Goal: Information Seeking & Learning: Learn about a topic

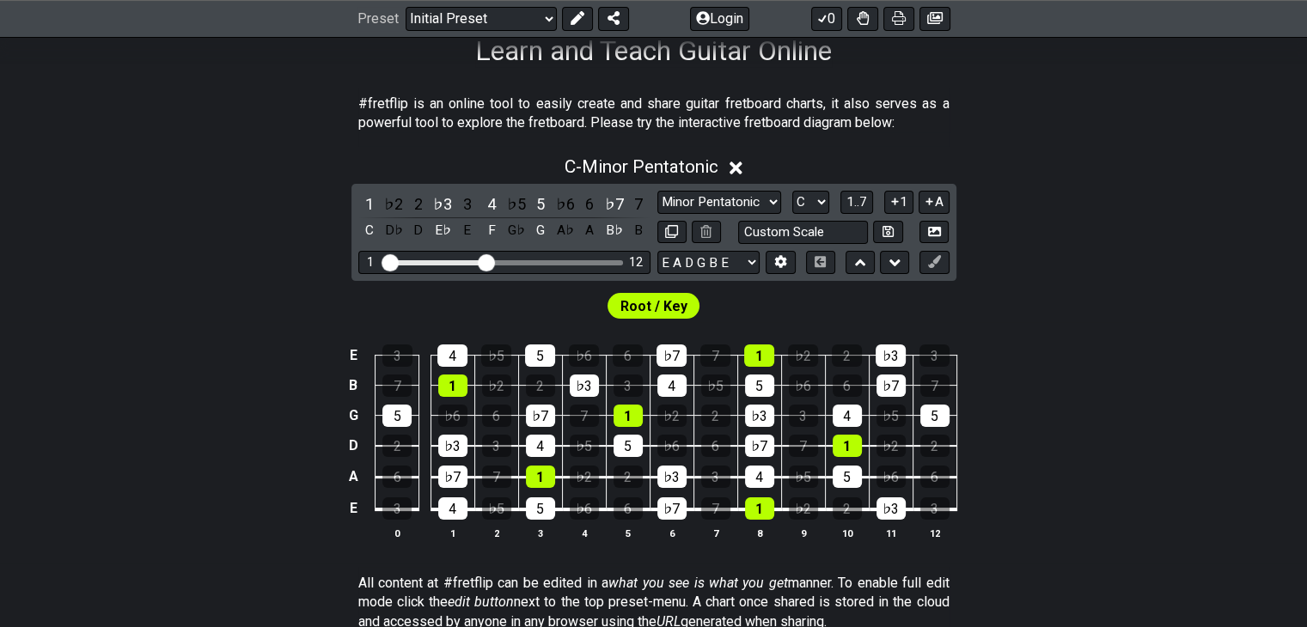
scroll to position [308, 0]
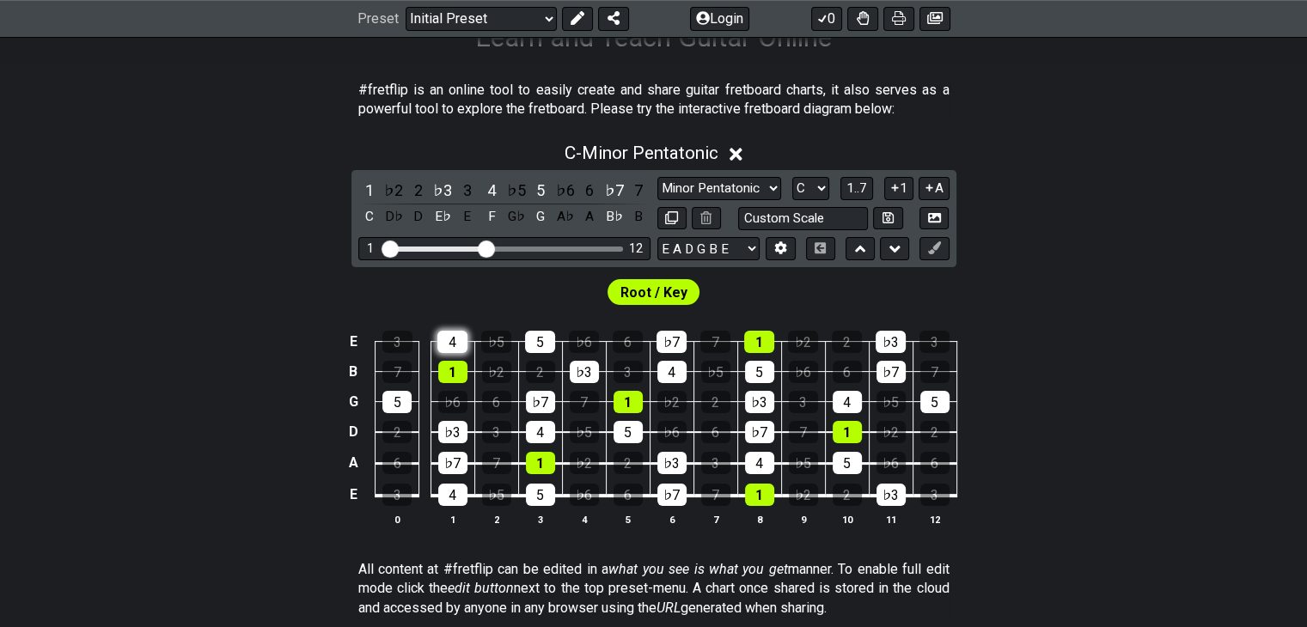
click at [450, 343] on div "4" at bounding box center [452, 342] width 30 height 22
click at [560, 187] on div "♭6" at bounding box center [565, 190] width 22 height 23
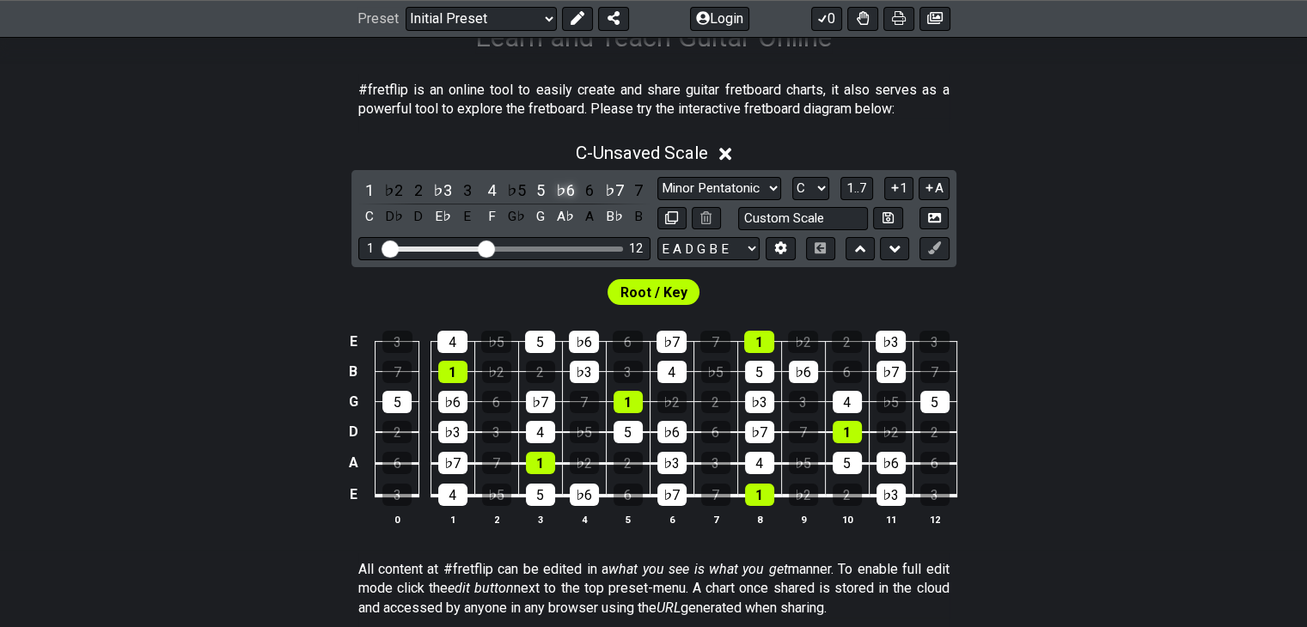
click at [560, 187] on div "♭6" at bounding box center [565, 190] width 22 height 23
click at [725, 154] on icon at bounding box center [725, 154] width 13 height 18
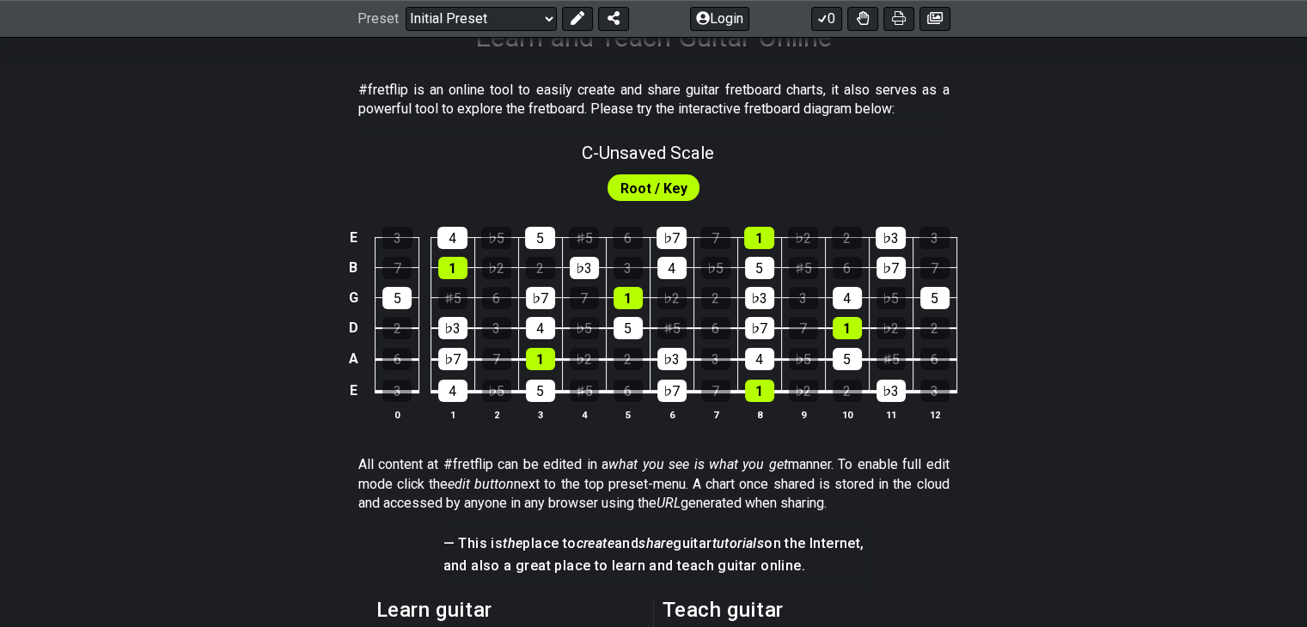
click at [654, 189] on span "Root / Key" at bounding box center [654, 188] width 67 height 25
click at [606, 152] on span "C - Unsaved Scale" at bounding box center [648, 153] width 132 height 21
select select "C"
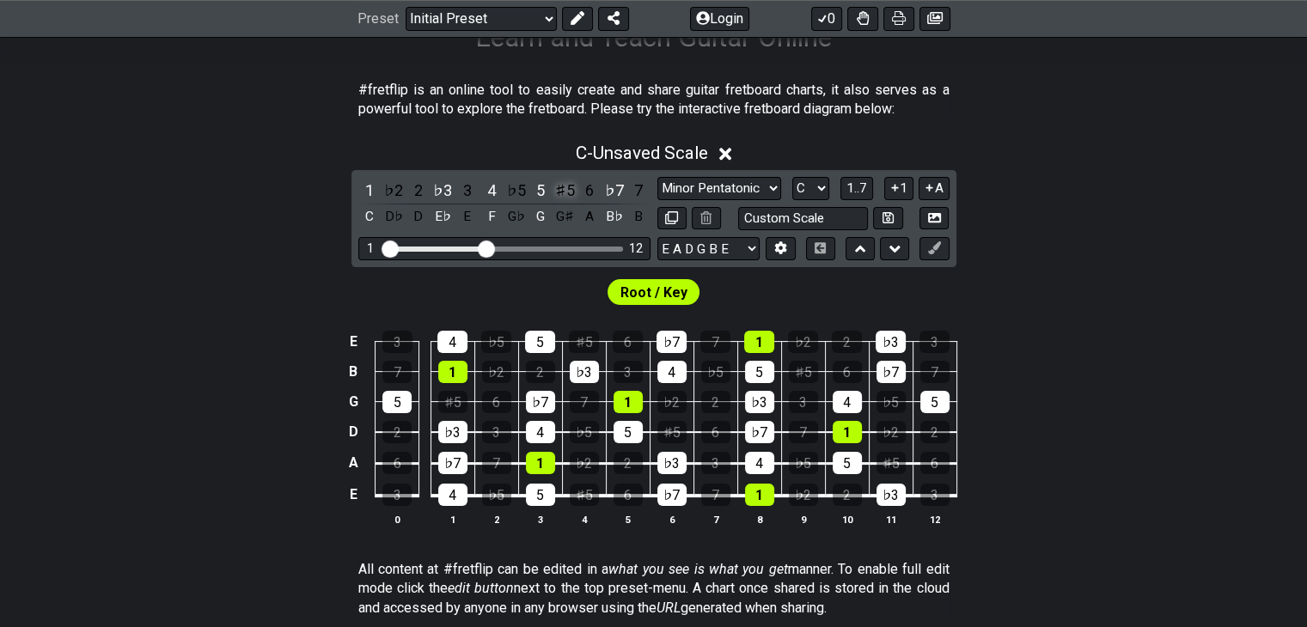
click at [563, 195] on div "♯5" at bounding box center [565, 190] width 22 height 23
click at [521, 182] on div "♭5" at bounding box center [516, 190] width 22 height 23
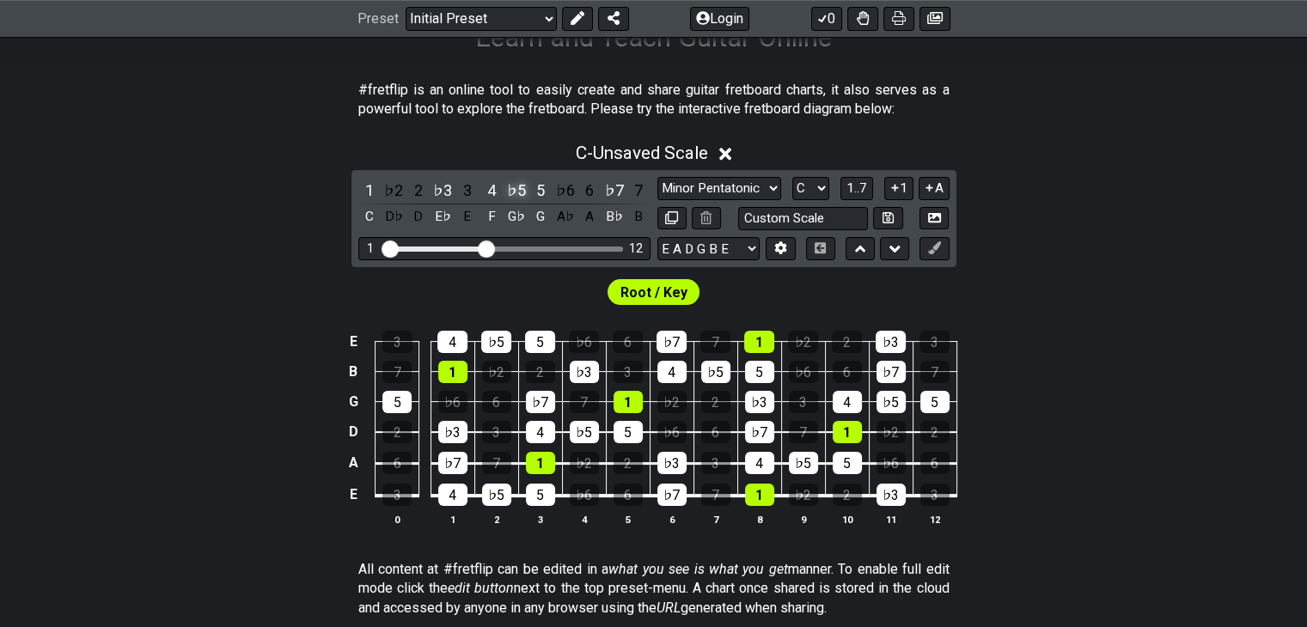
click at [521, 182] on div "♭5" at bounding box center [516, 190] width 22 height 23
click at [468, 193] on div "3" at bounding box center [467, 190] width 22 height 23
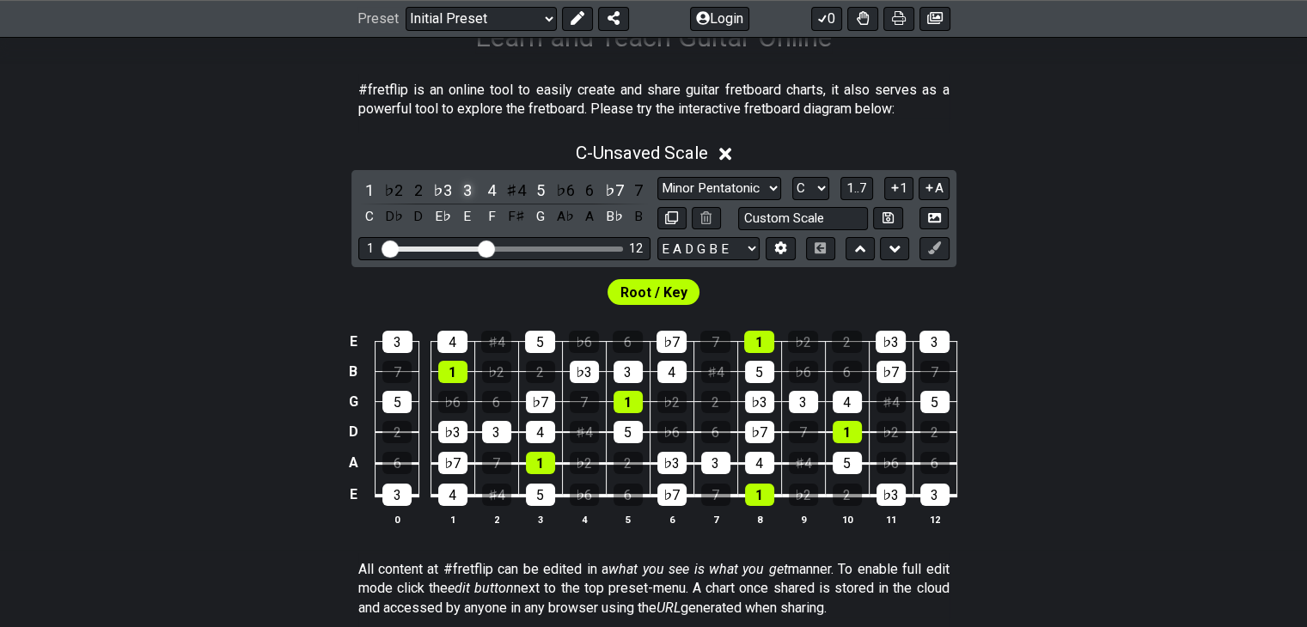
click at [468, 193] on div "3" at bounding box center [467, 190] width 22 height 23
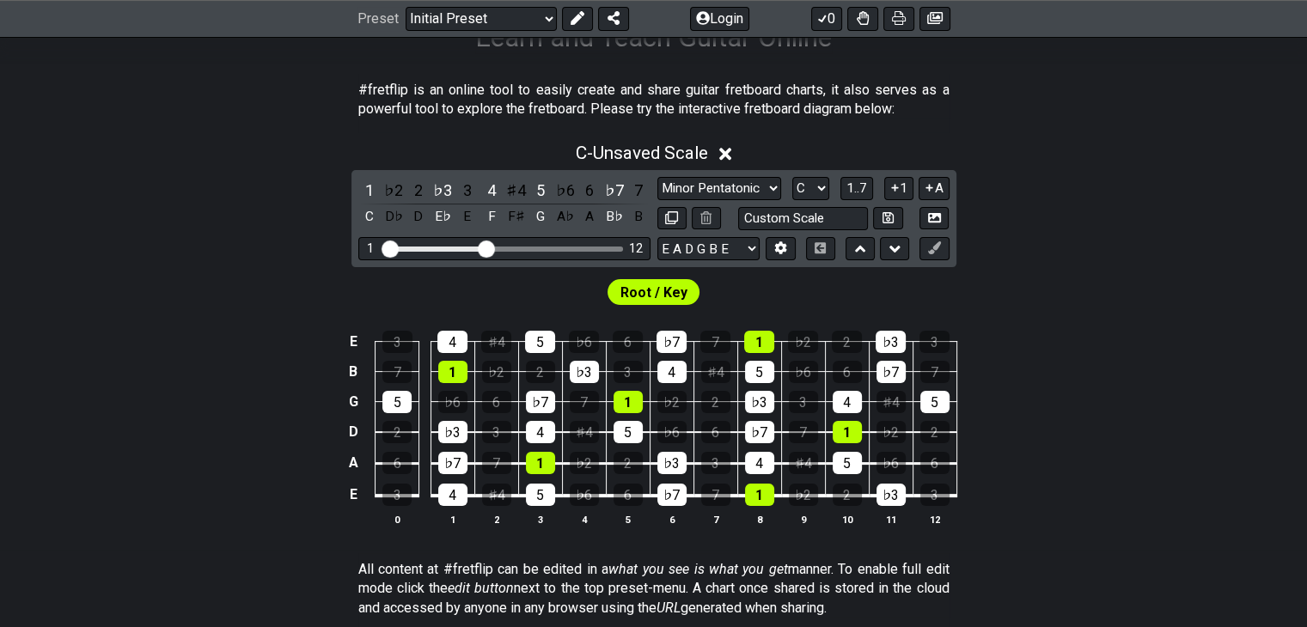
click at [728, 157] on icon at bounding box center [725, 154] width 13 height 13
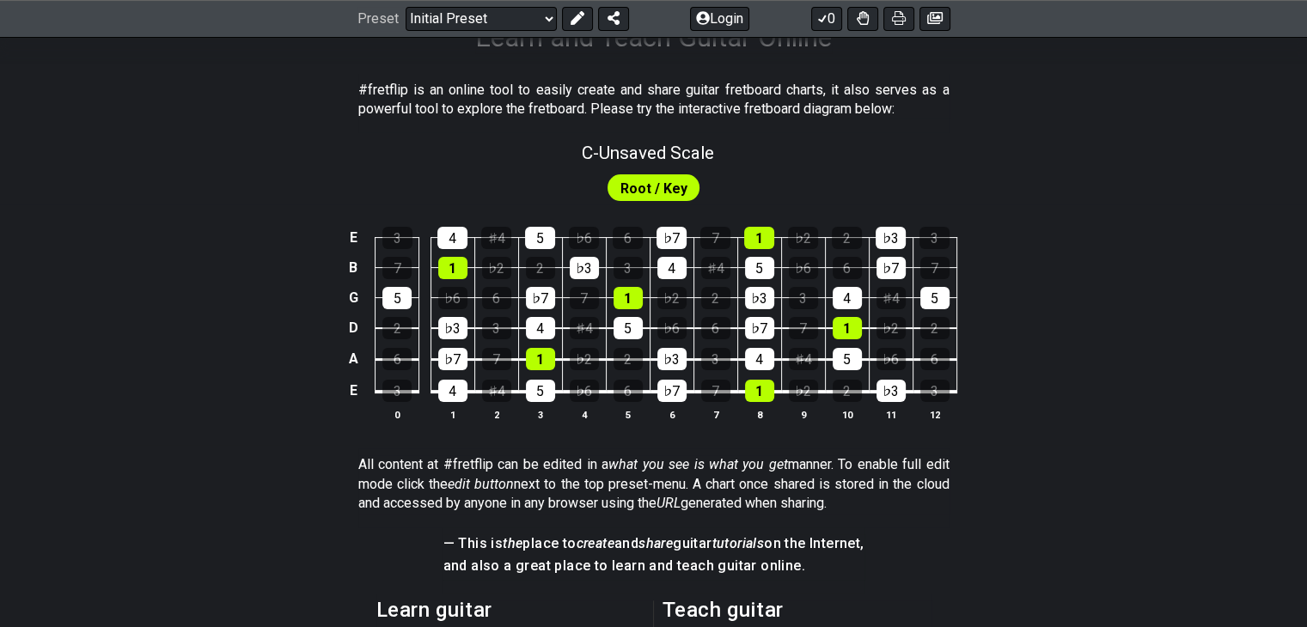
click at [657, 192] on span "Root / Key" at bounding box center [654, 188] width 67 height 25
click at [650, 149] on span "C - Unsaved Scale" at bounding box center [648, 153] width 132 height 21
select select "C"
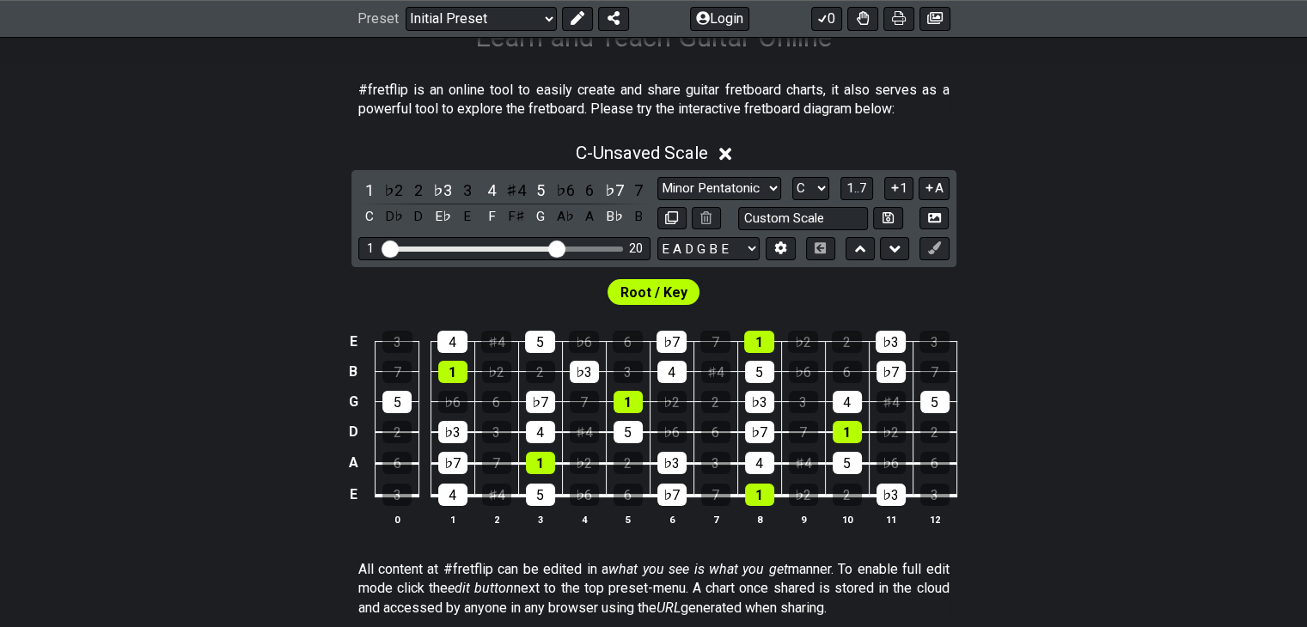
drag, startPoint x: 492, startPoint y: 245, endPoint x: 553, endPoint y: 252, distance: 61.4
click at [553, 248] on input "Visible fret range" at bounding box center [504, 248] width 244 height 0
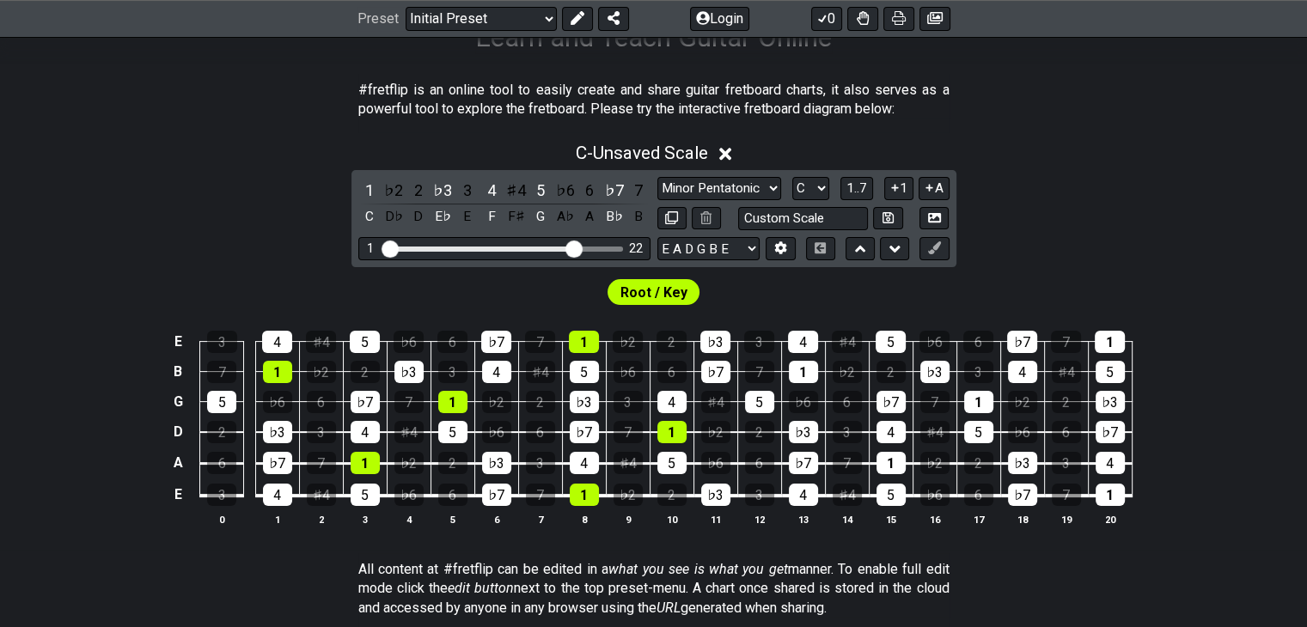
drag, startPoint x: 551, startPoint y: 252, endPoint x: 571, endPoint y: 252, distance: 19.8
click at [571, 248] on input "Visible fret range" at bounding box center [504, 248] width 244 height 0
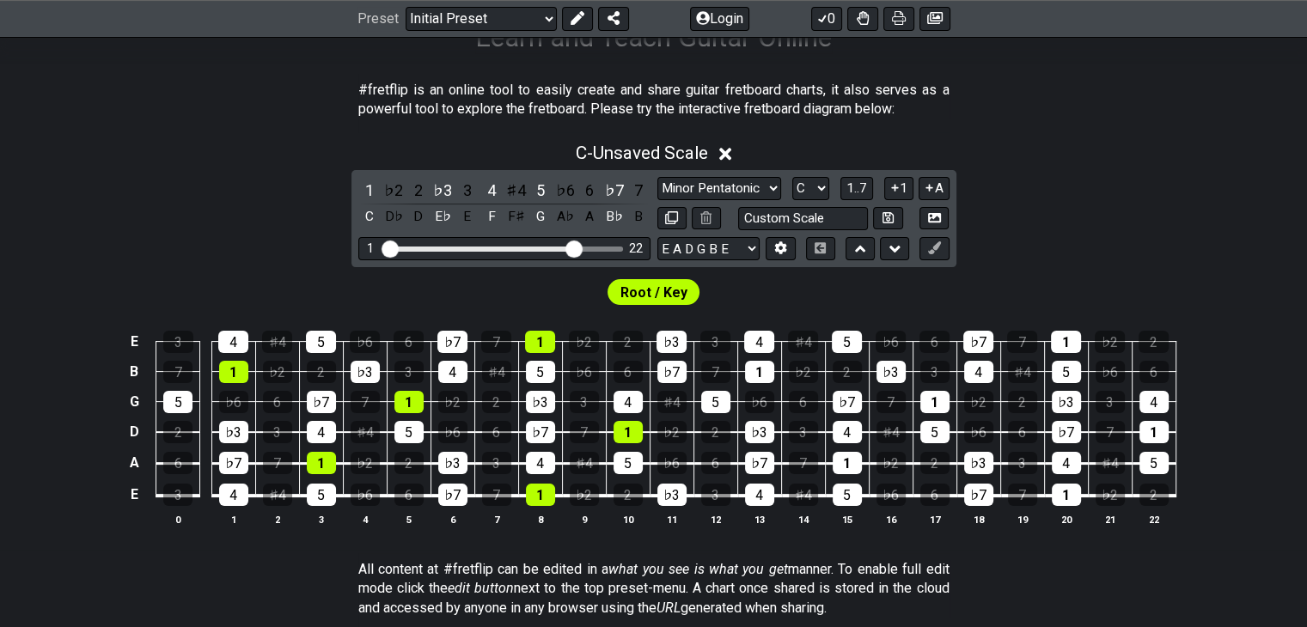
click at [1191, 290] on div "Root / Key" at bounding box center [653, 287] width 1307 height 41
click at [722, 254] on select "E A D G B E E A D G B E E A D G B E B E A D F♯ B A D G C E A D A D G B E E♭ A♭ …" at bounding box center [709, 248] width 102 height 23
click at [1117, 238] on div "C - Unsaved Scale 1 ♭2 2 ♭3 3 4 ♯4 5 ♭6 6 ♭7 7 C D♭ D E♭ E F F♯ G A♭ A B♭ B Min…" at bounding box center [653, 341] width 1307 height 418
click at [753, 187] on select "Minor Pentatonic Click to edit Minor Pentatonic Major Pentatonic Minor Blues Ma…" at bounding box center [720, 188] width 124 height 23
click at [1011, 234] on div "C - Unsaved Scale 1 ♭2 2 ♭3 3 4 ♯4 5 ♭6 6 ♭7 7 C D♭ D E♭ E F F♯ G A♭ A B♭ B Min…" at bounding box center [653, 341] width 1307 height 418
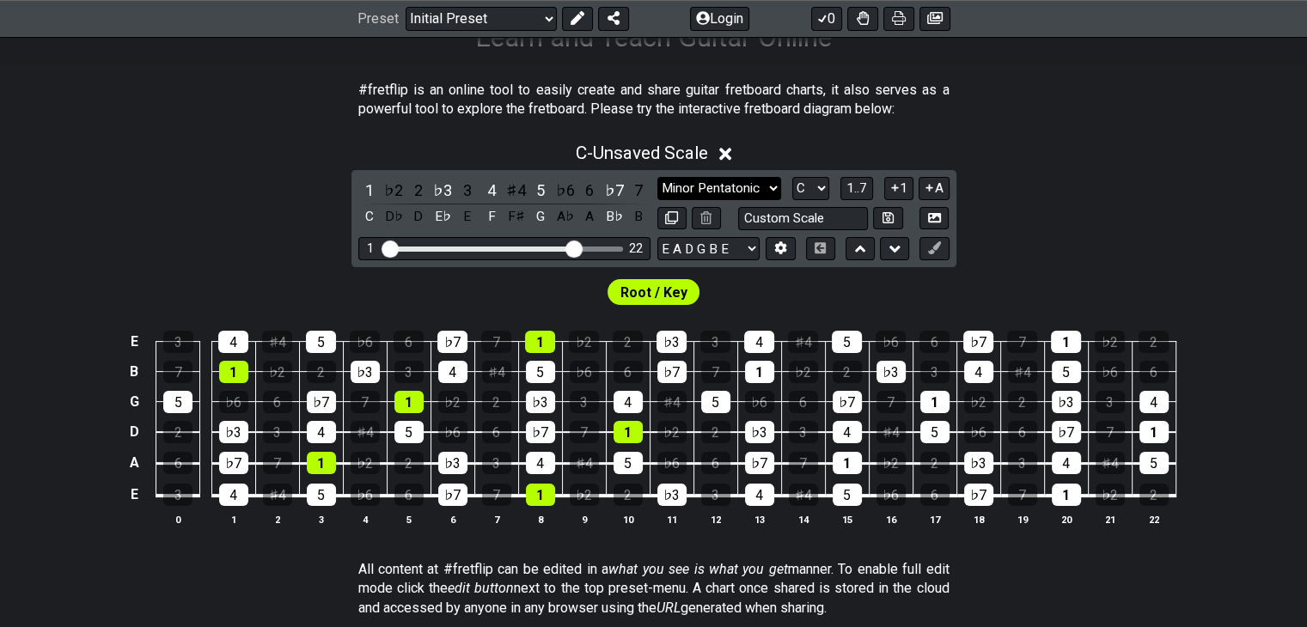
click at [749, 188] on select "Minor Pentatonic Click to edit Minor Pentatonic Major Pentatonic Minor Blues Ma…" at bounding box center [720, 188] width 124 height 23
click at [658, 177] on select "Minor Pentatonic Click to edit Minor Pentatonic Major Pentatonic Minor Blues Ma…" at bounding box center [720, 188] width 124 height 23
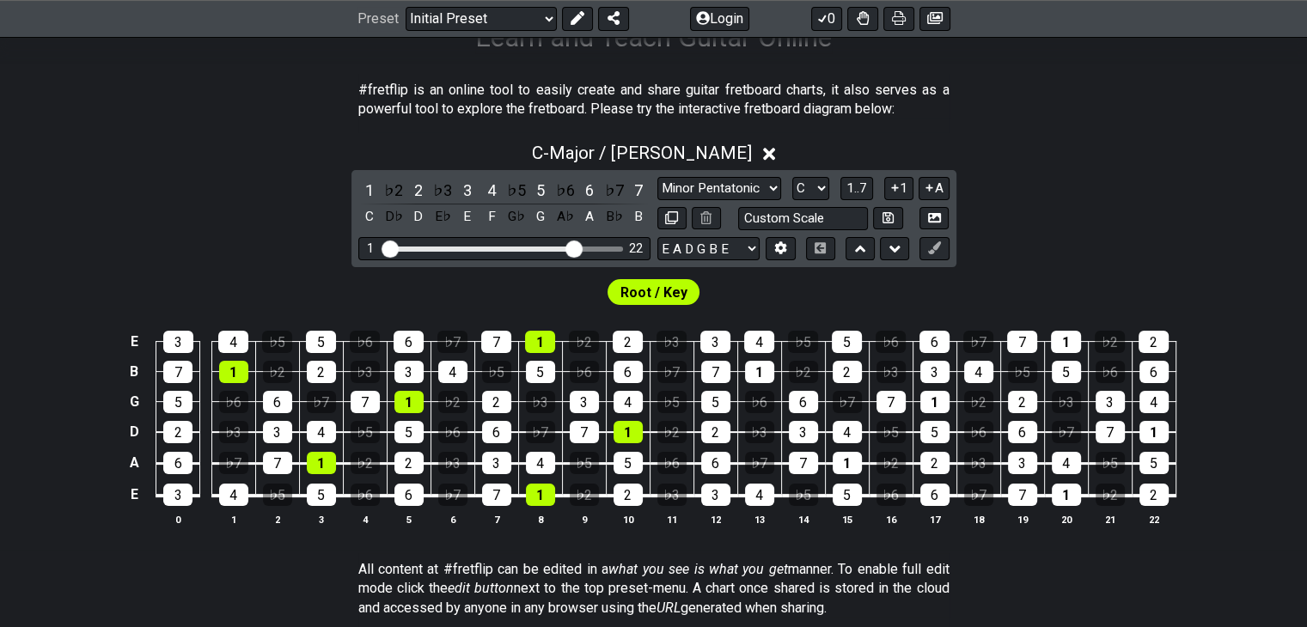
click at [1076, 253] on div "C - Major / Ionian 1 ♭2 2 ♭3 3 4 ♭5 5 ♭6 6 ♭7 7 C D♭ D E♭ E F G♭ G A♭ A B♭ B Mi…" at bounding box center [653, 341] width 1307 height 418
click at [739, 185] on select "Minor Pentatonic Click to edit Minor Pentatonic Major Pentatonic Minor Blues Ma…" at bounding box center [720, 188] width 124 height 23
click at [658, 177] on select "Minor Pentatonic Click to edit Minor Pentatonic Major Pentatonic Minor Blues Ma…" at bounding box center [720, 188] width 124 height 23
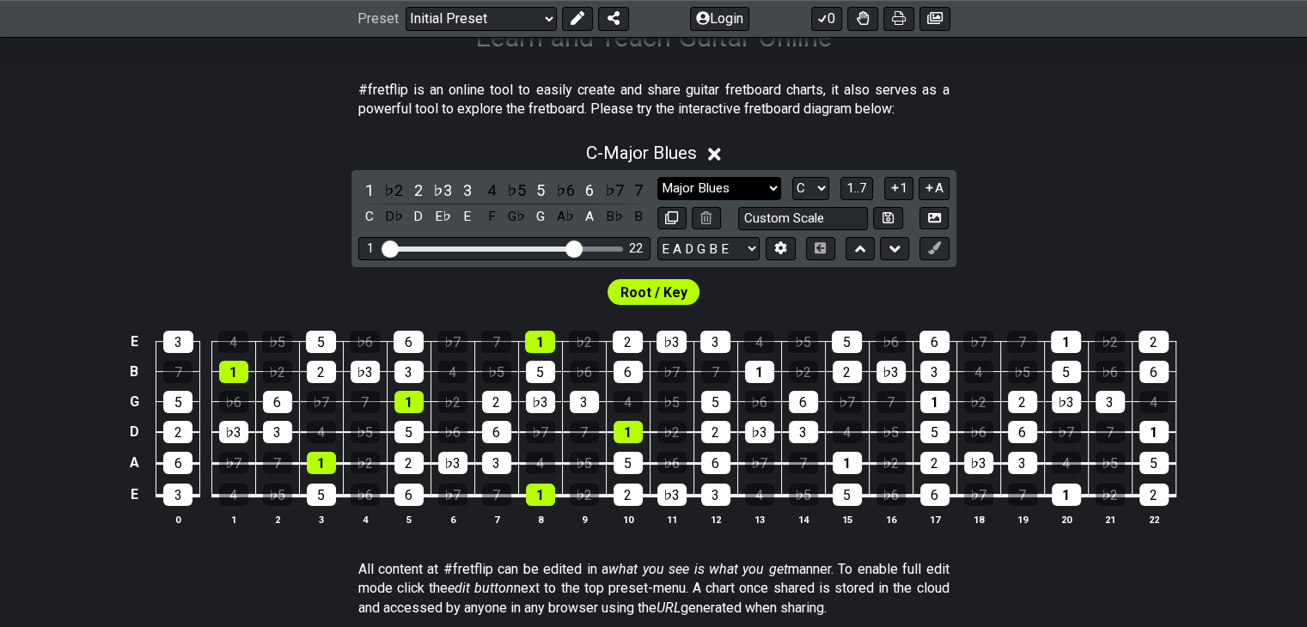
click at [725, 195] on select "Minor Pentatonic Click to edit Minor Pentatonic Major Pentatonic Minor Blues Ma…" at bounding box center [720, 188] width 124 height 23
click at [658, 177] on select "Minor Pentatonic Click to edit Minor Pentatonic Major Pentatonic Minor Blues Ma…" at bounding box center [720, 188] width 124 height 23
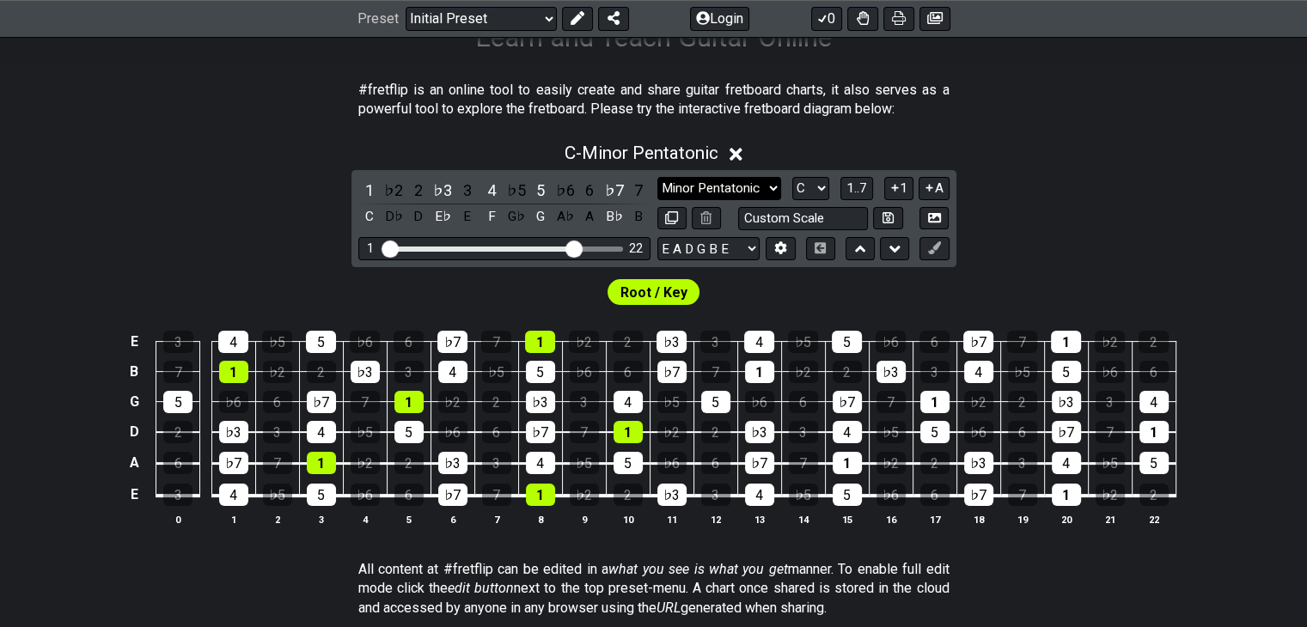
click at [733, 186] on select "Minor Pentatonic Click to edit Minor Pentatonic Major Pentatonic Minor Blues Ma…" at bounding box center [720, 188] width 124 height 23
click at [658, 177] on select "Minor Pentatonic Click to edit Minor Pentatonic Major Pentatonic Minor Blues Ma…" at bounding box center [720, 188] width 124 height 23
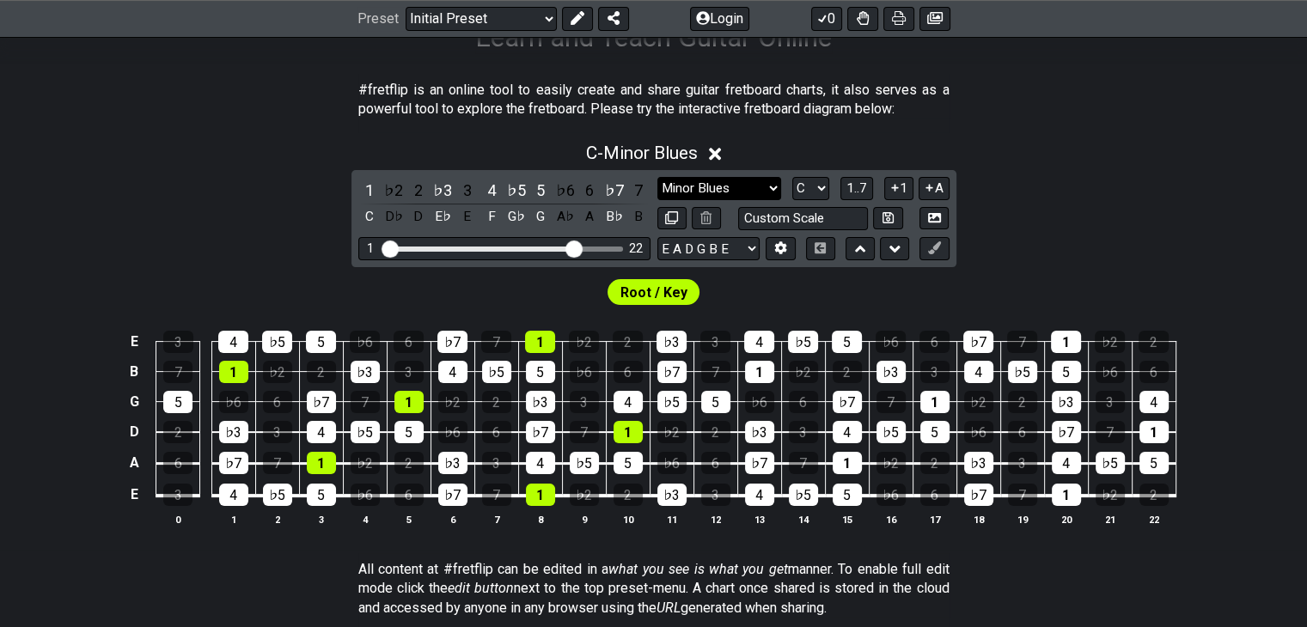
click at [700, 190] on select "Minor Pentatonic Click to edit Minor Pentatonic Major Pentatonic Minor Blues Ma…" at bounding box center [720, 188] width 124 height 23
click at [658, 177] on select "Minor Pentatonic Click to edit Minor Pentatonic Major Pentatonic Minor Blues Ma…" at bounding box center [720, 188] width 124 height 23
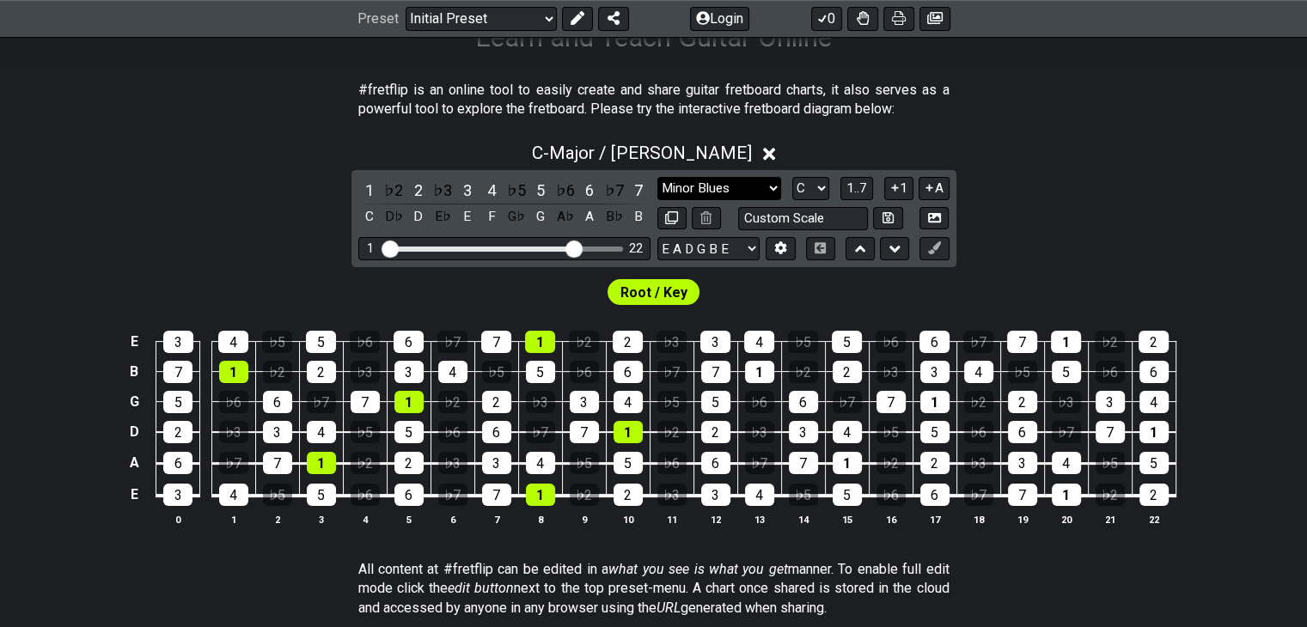
click at [720, 193] on select "Minor Pentatonic Click to edit Minor Pentatonic Major Pentatonic Minor Blues Ma…" at bounding box center [720, 188] width 124 height 23
click at [658, 177] on select "Minor Pentatonic Click to edit Minor Pentatonic Major Pentatonic Minor Blues Ma…" at bounding box center [720, 188] width 124 height 23
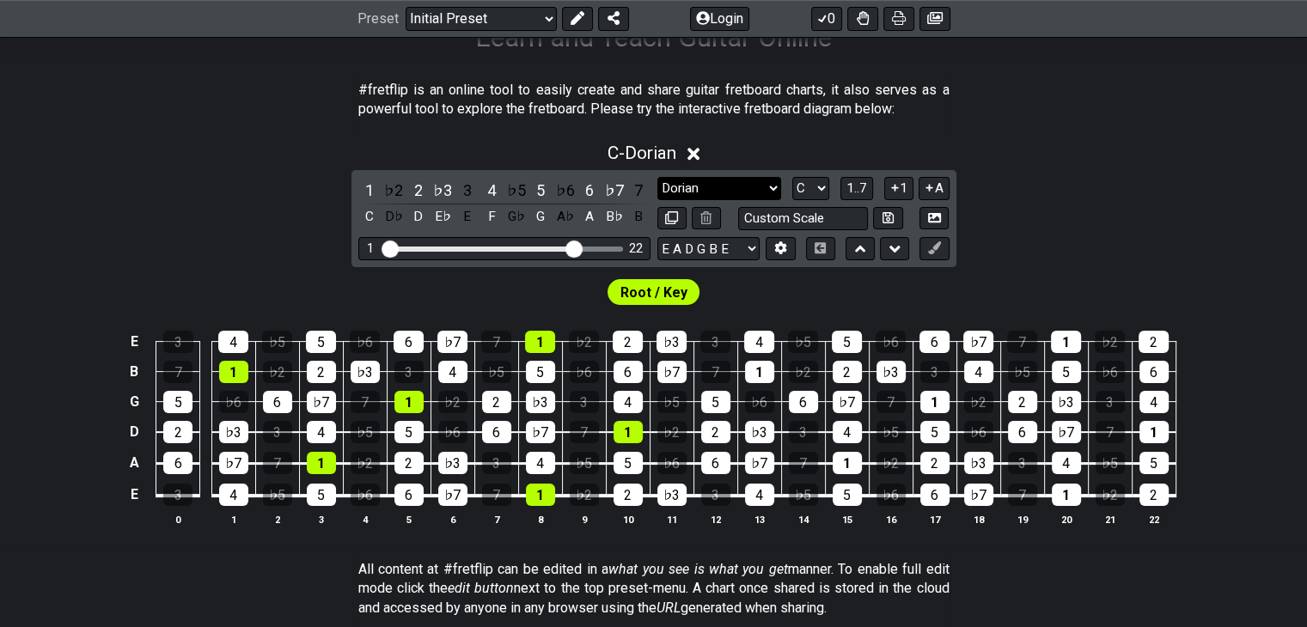
click at [719, 182] on select "Minor Pentatonic Click to edit Minor Pentatonic Major Pentatonic Minor Blues Ma…" at bounding box center [720, 188] width 124 height 23
click at [860, 192] on span "1..7" at bounding box center [857, 187] width 21 height 15
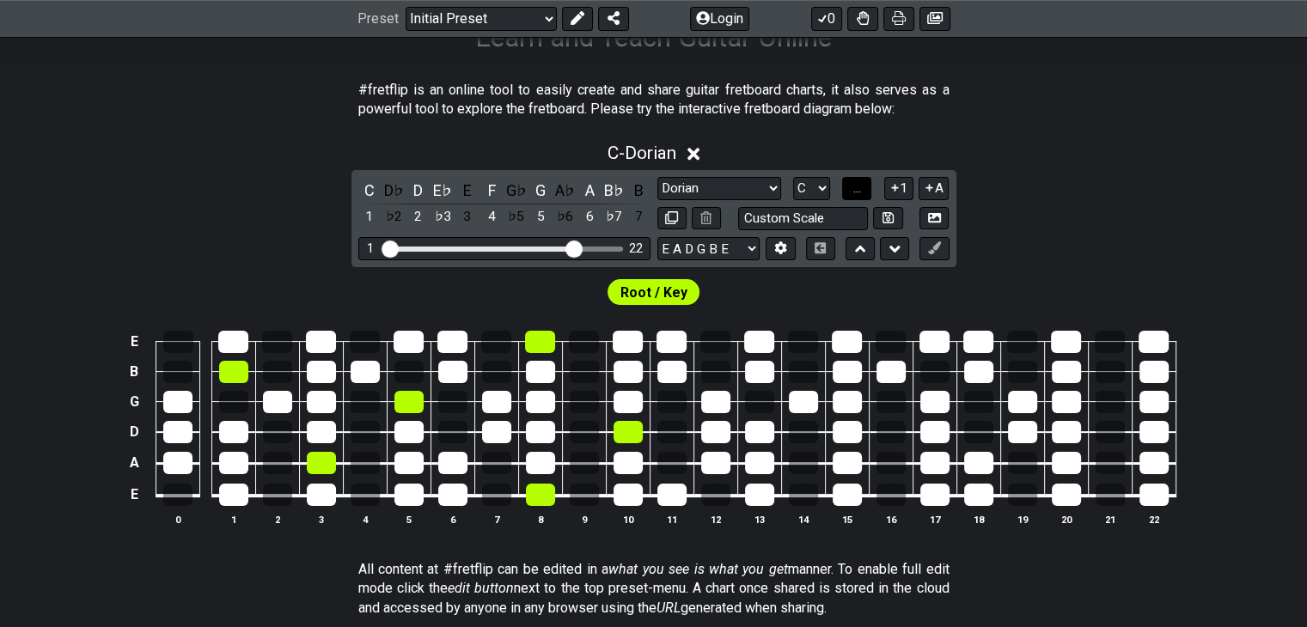
click at [860, 192] on span "..." at bounding box center [857, 187] width 8 height 15
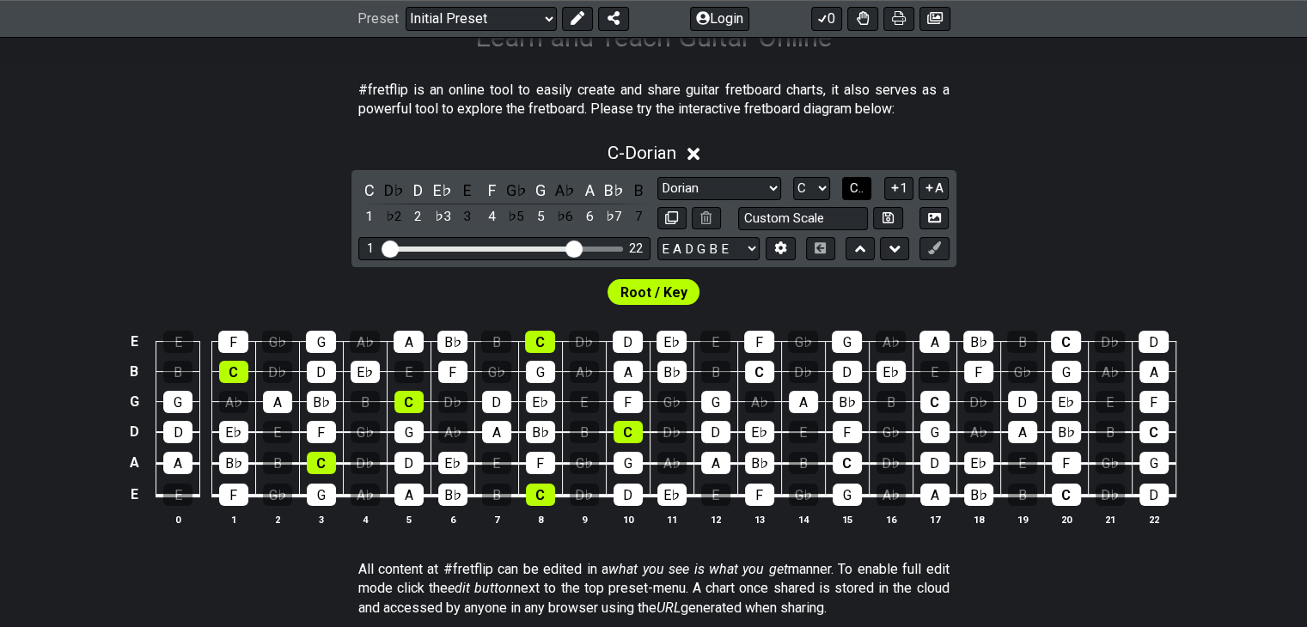
click at [860, 192] on span "C.." at bounding box center [857, 187] width 14 height 15
click at [860, 192] on span "1..7" at bounding box center [857, 187] width 21 height 15
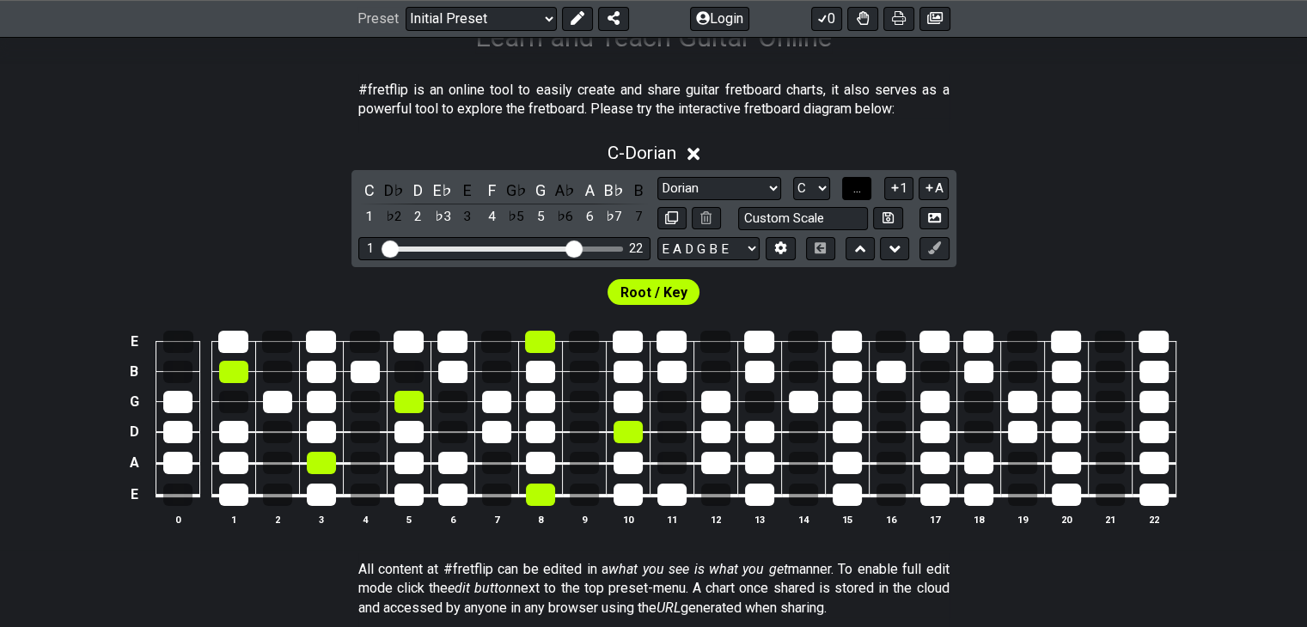
click at [860, 192] on span "..." at bounding box center [857, 187] width 8 height 15
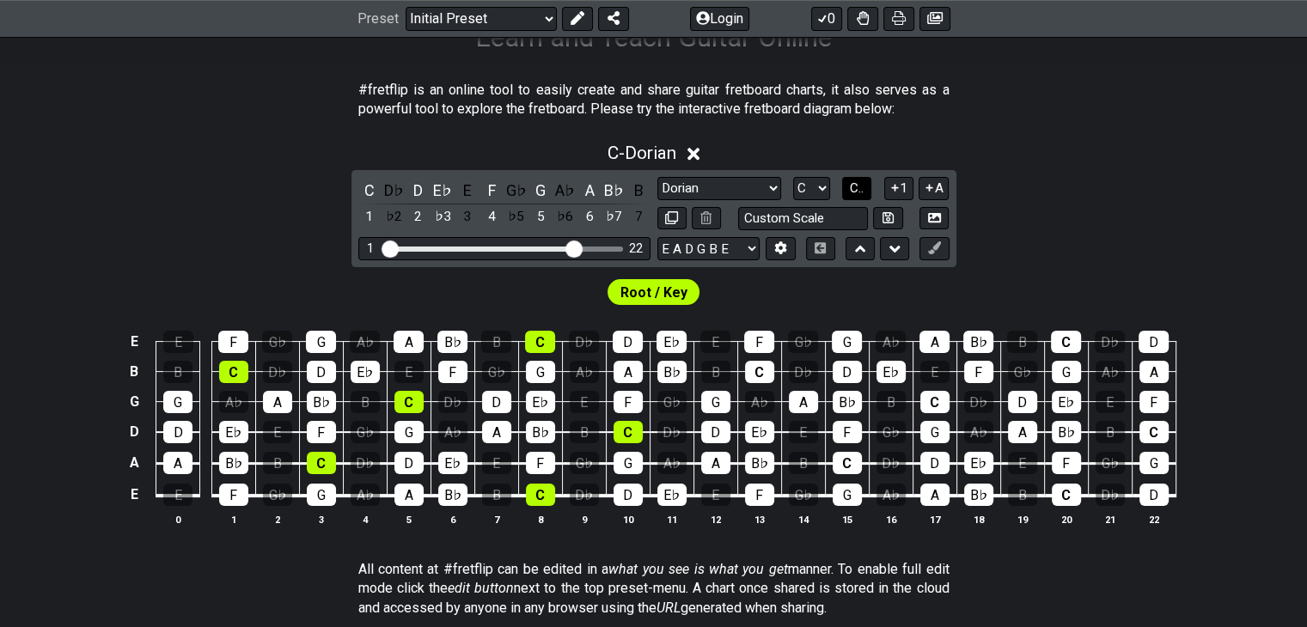
click at [860, 192] on span "C.." at bounding box center [857, 187] width 14 height 15
click at [901, 190] on button "1" at bounding box center [898, 188] width 29 height 23
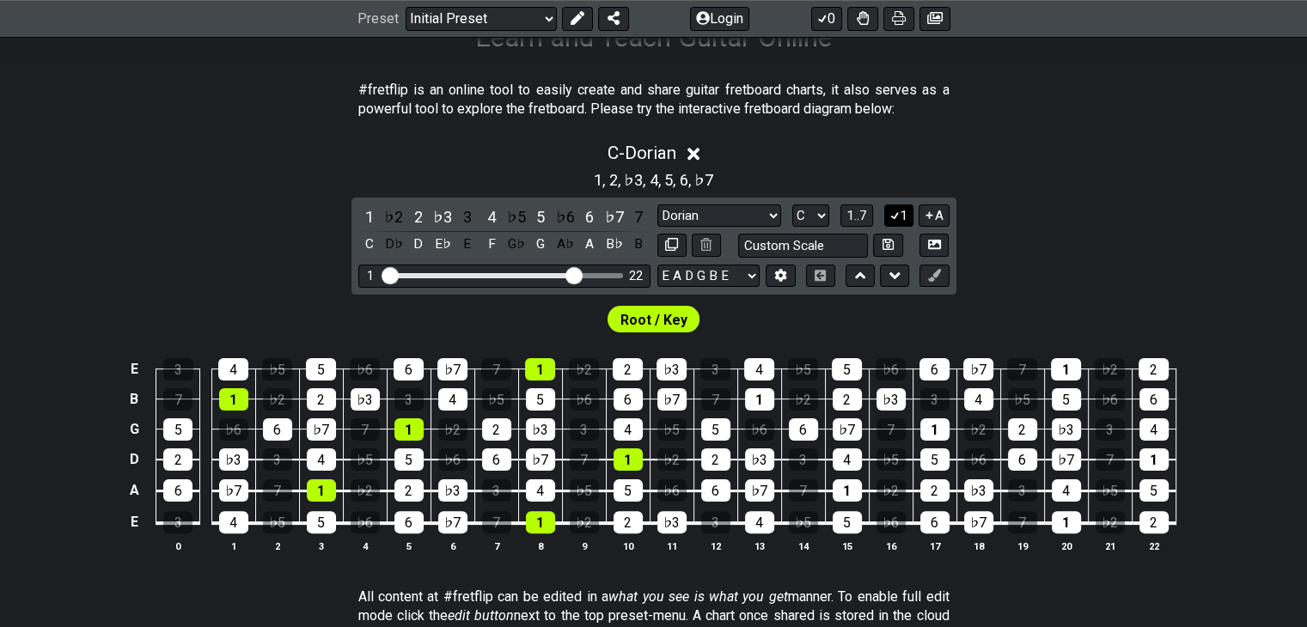
click at [902, 214] on button "1" at bounding box center [898, 216] width 29 height 23
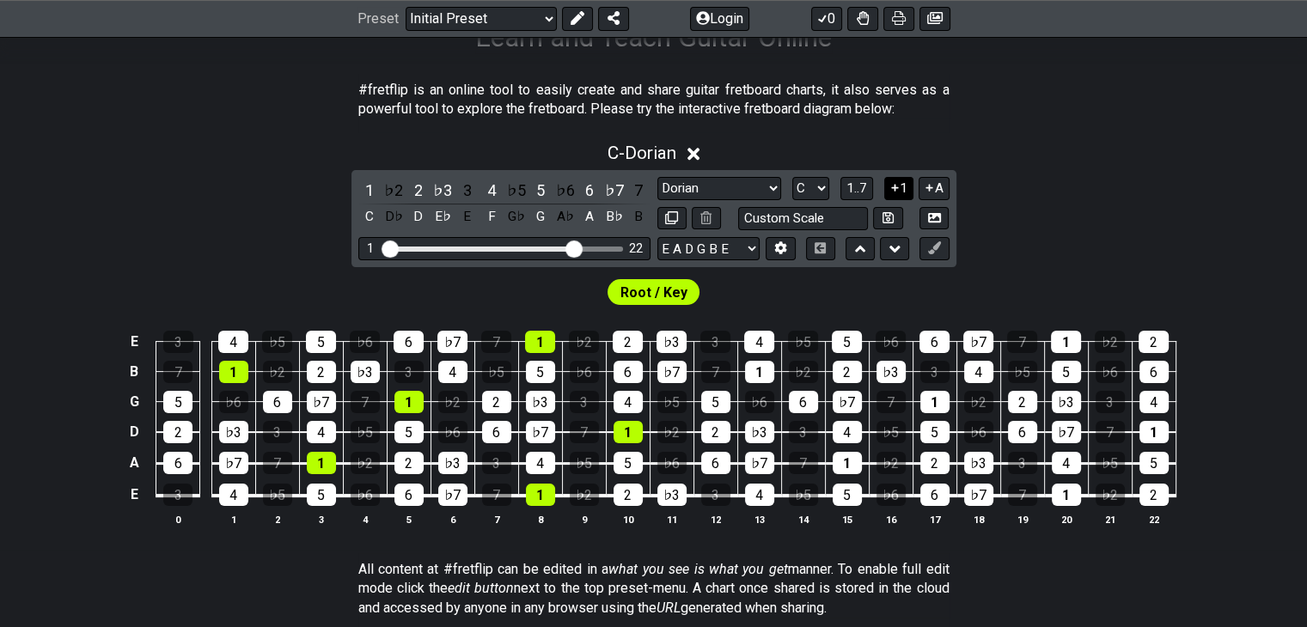
click at [902, 197] on button "1" at bounding box center [898, 188] width 29 height 23
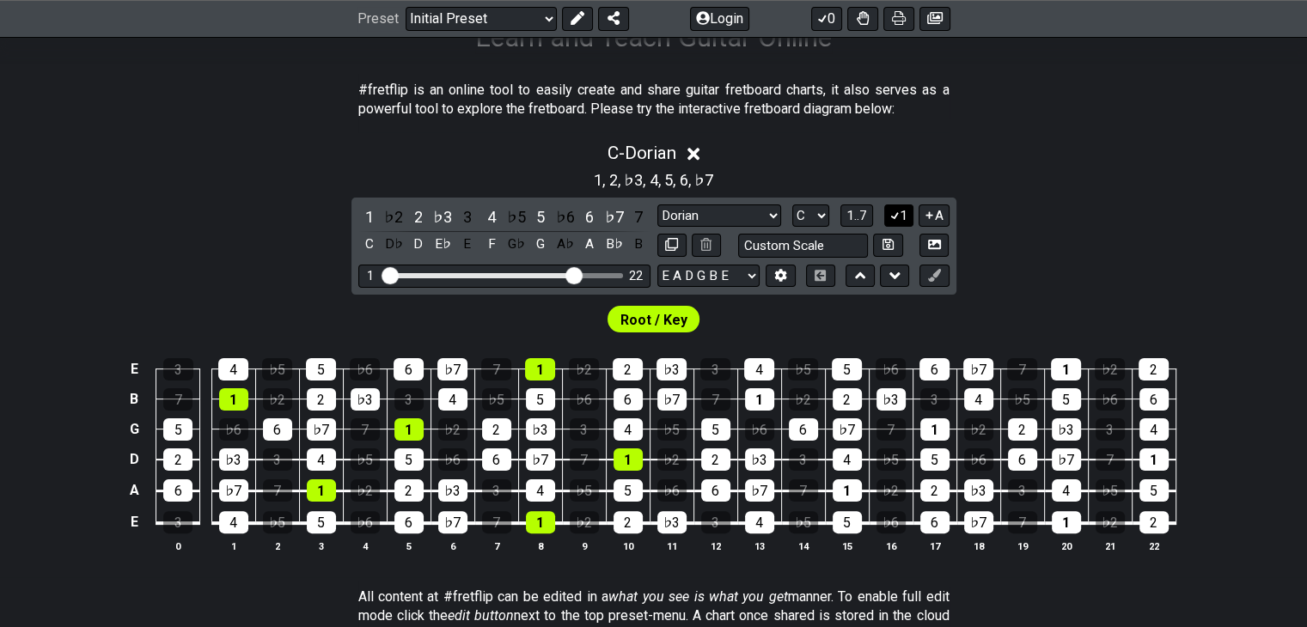
click at [902, 217] on button "1" at bounding box center [898, 216] width 29 height 23
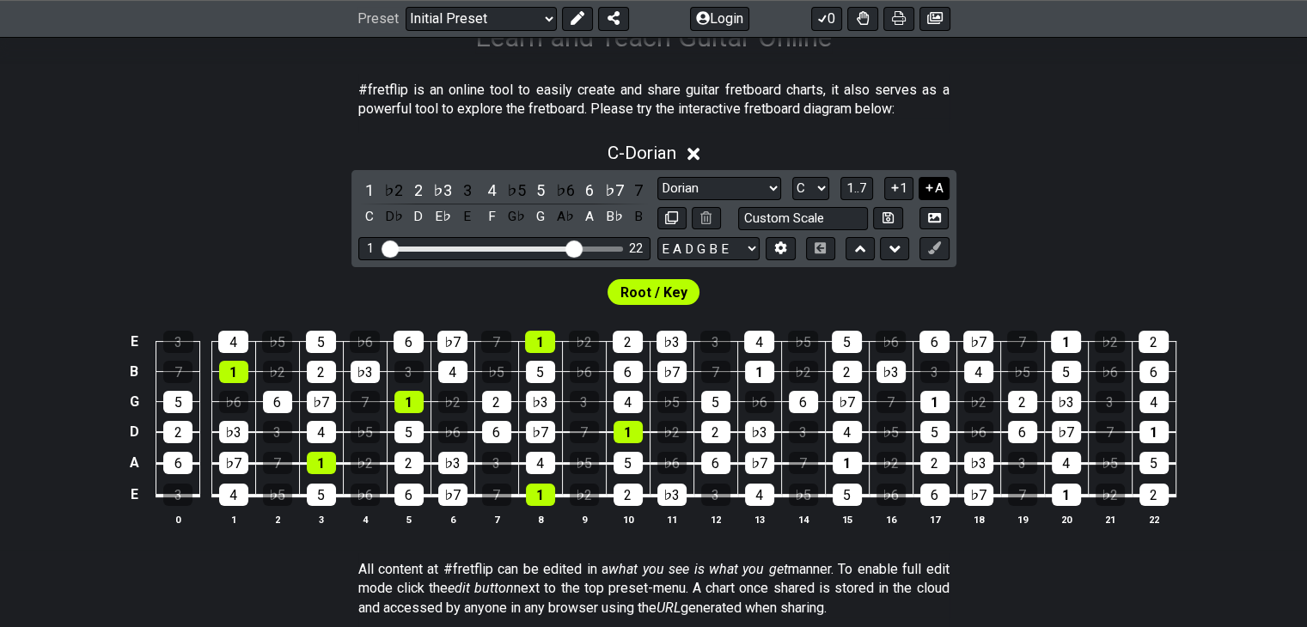
click at [934, 192] on icon at bounding box center [929, 187] width 16 height 13
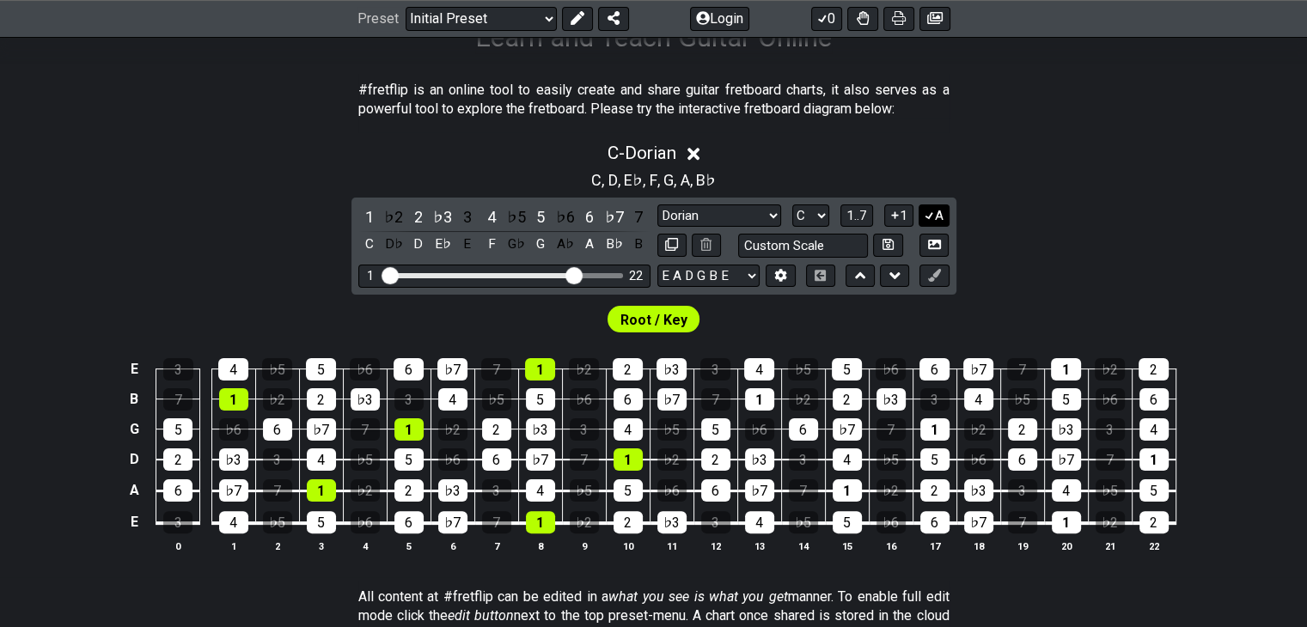
click at [938, 221] on button "A" at bounding box center [934, 216] width 30 height 23
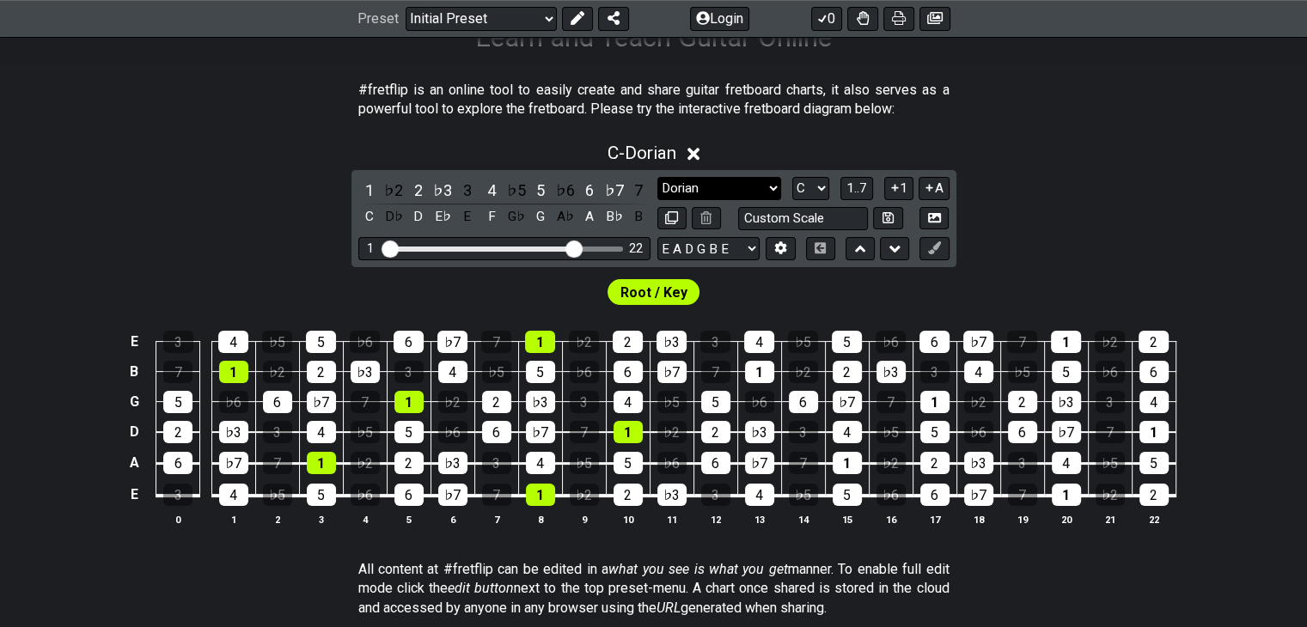
click at [733, 187] on select "Minor Pentatonic Click to edit Minor Pentatonic Major Pentatonic Minor Blues Ma…" at bounding box center [720, 188] width 124 height 23
click at [658, 177] on select "Minor Pentatonic Click to edit Minor Pentatonic Major Pentatonic Minor Blues Ma…" at bounding box center [720, 188] width 124 height 23
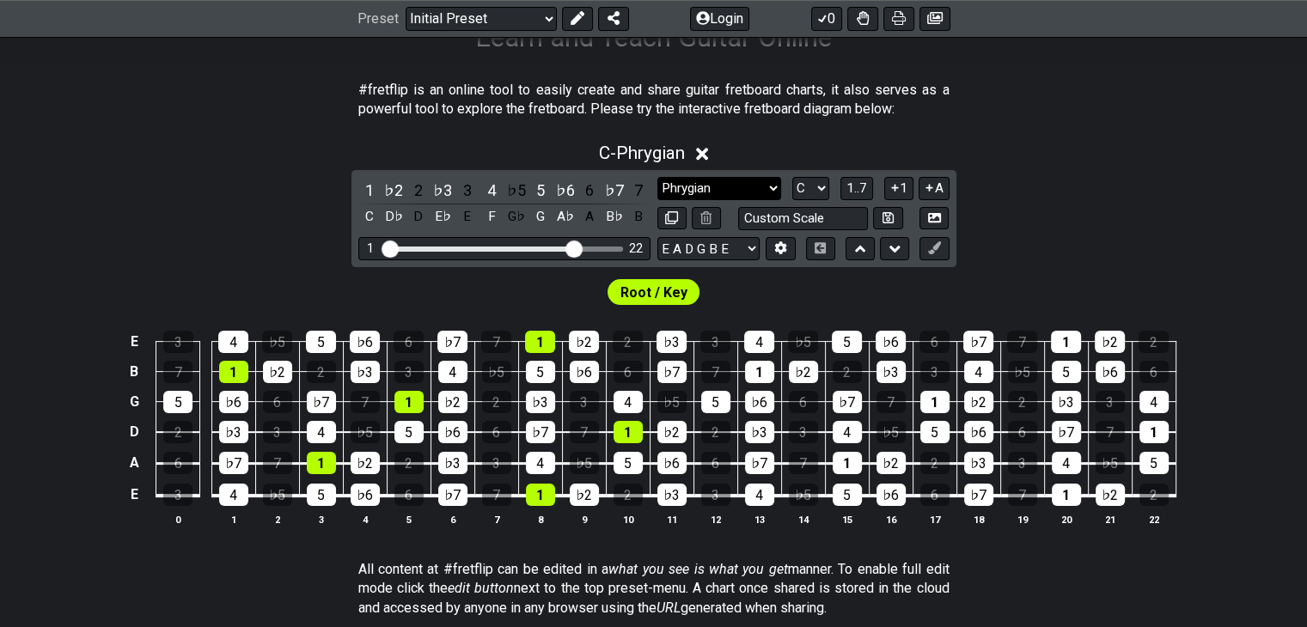
click at [767, 188] on select "Minor Pentatonic Click to edit Minor Pentatonic Major Pentatonic Minor Blues Ma…" at bounding box center [720, 188] width 124 height 23
click at [658, 177] on select "Minor Pentatonic Click to edit Minor Pentatonic Major Pentatonic Minor Blues Ma…" at bounding box center [720, 188] width 124 height 23
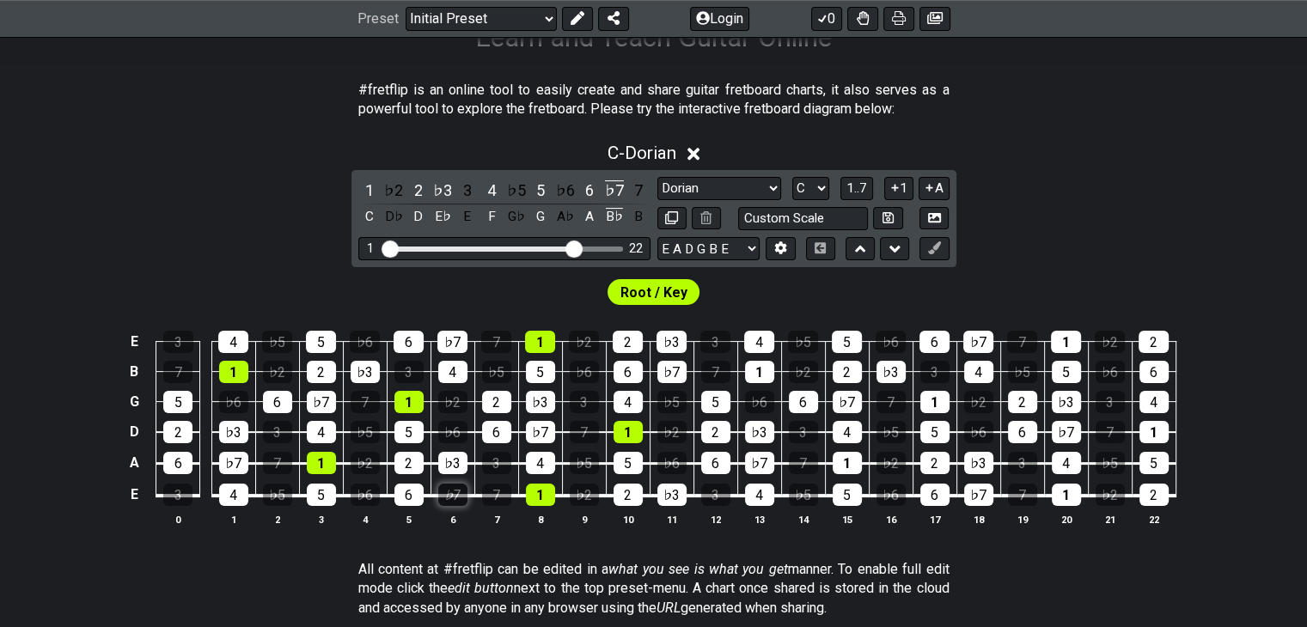
click at [454, 500] on div "♭7" at bounding box center [452, 495] width 29 height 22
click at [455, 498] on div "♭7" at bounding box center [452, 495] width 29 height 22
click at [733, 193] on select "Minor Pentatonic Click to edit Minor Pentatonic Major Pentatonic Minor Blues Ma…" at bounding box center [720, 188] width 124 height 23
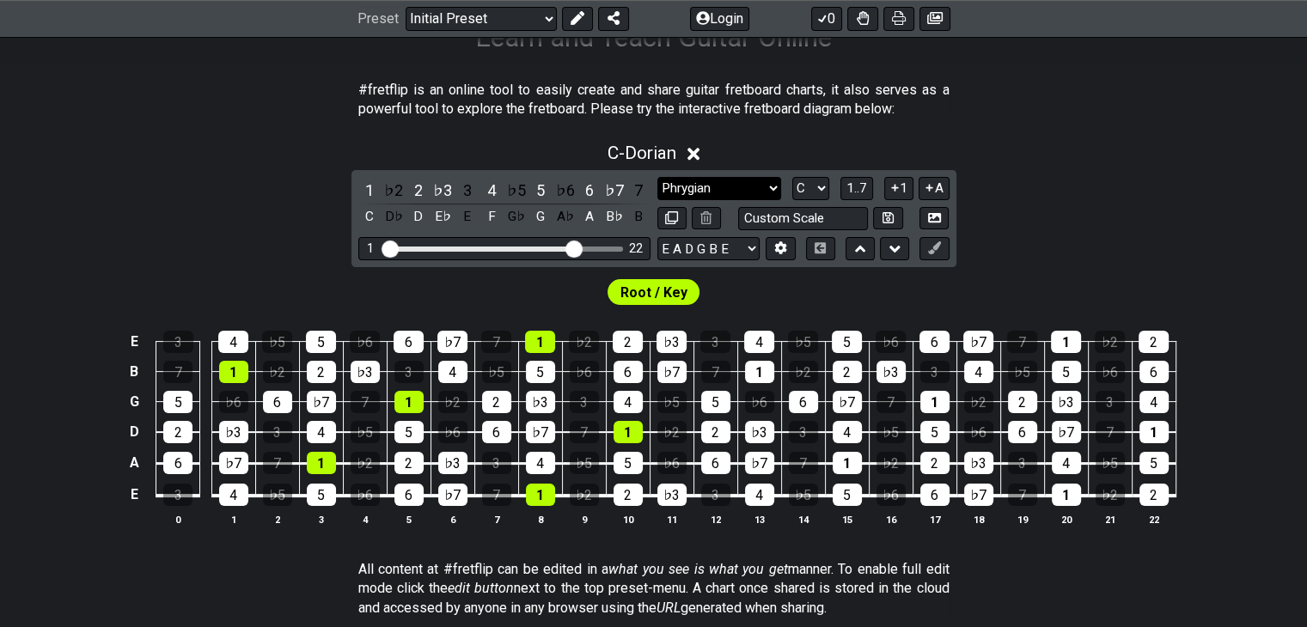
click at [658, 177] on select "Minor Pentatonic Click to edit Minor Pentatonic Major Pentatonic Minor Blues Ma…" at bounding box center [720, 188] width 124 height 23
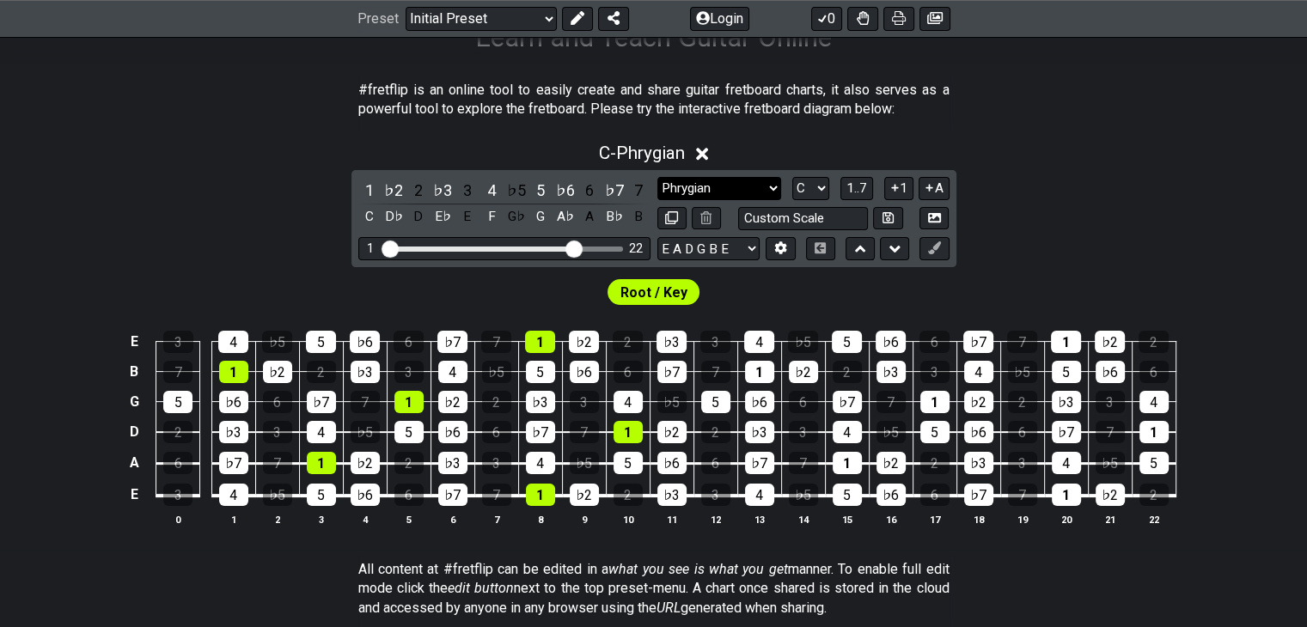
click at [737, 191] on select "Minor Pentatonic Click to edit Minor Pentatonic Major Pentatonic Minor Blues Ma…" at bounding box center [720, 188] width 124 height 23
select select "Lydian"
click at [658, 177] on select "Minor Pentatonic Click to edit Minor Pentatonic Major Pentatonic Minor Blues Ma…" at bounding box center [720, 188] width 124 height 23
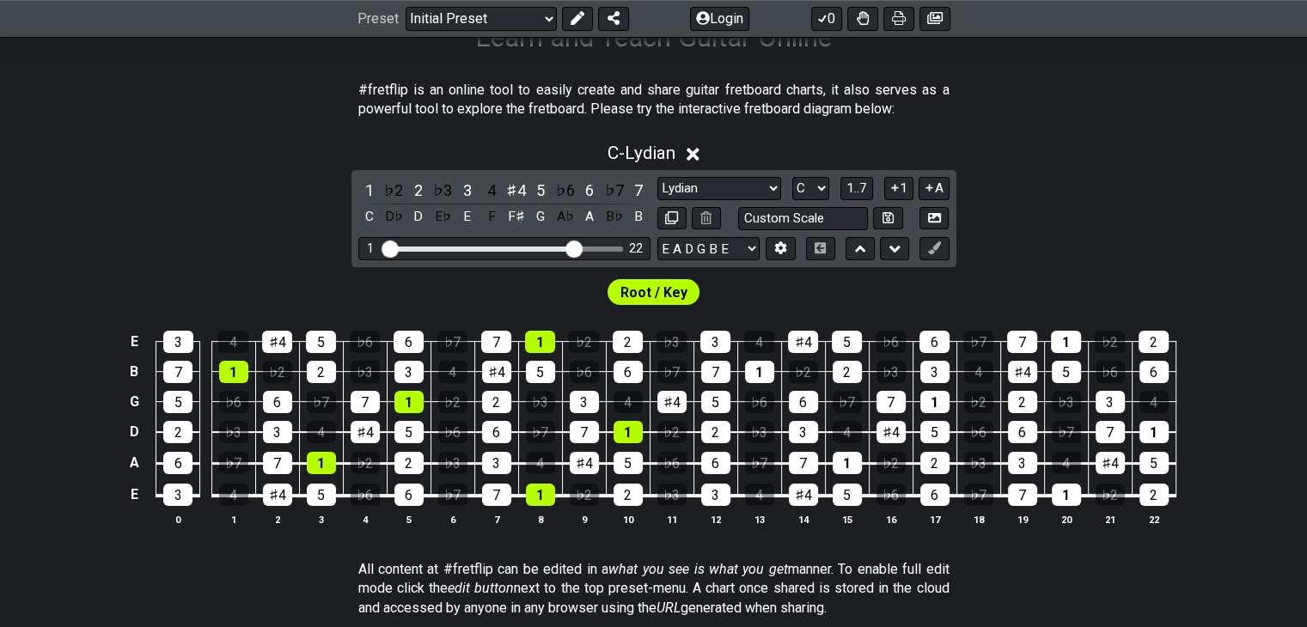
drag, startPoint x: 708, startPoint y: 86, endPoint x: 725, endPoint y: 113, distance: 32.0
click at [725, 113] on p "#fretflip is an online tool to easily create and share guitar fretboard charts,…" at bounding box center [653, 100] width 591 height 39
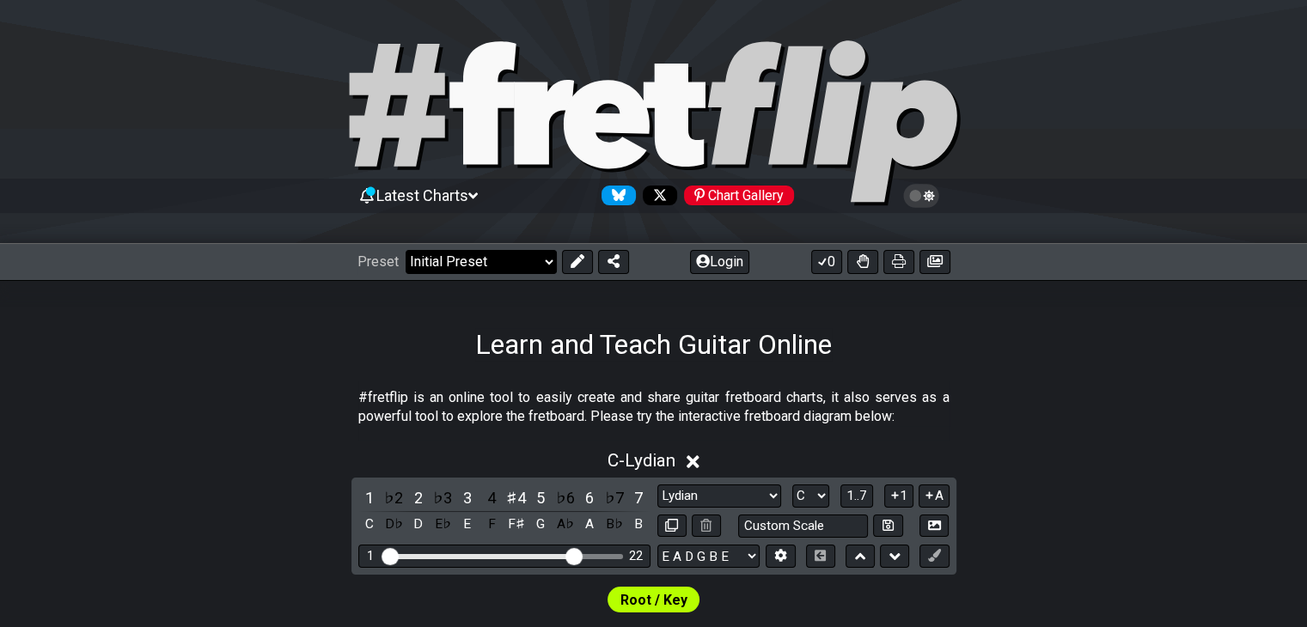
click at [528, 266] on select "Welcome to #fretflip! Initial Preset Custom Preset Minor Pentatonic Major Penta…" at bounding box center [481, 262] width 151 height 24
click at [406, 250] on select "Welcome to #fretflip! Initial Preset Custom Preset Minor Pentatonic Major Penta…" at bounding box center [481, 262] width 151 height 24
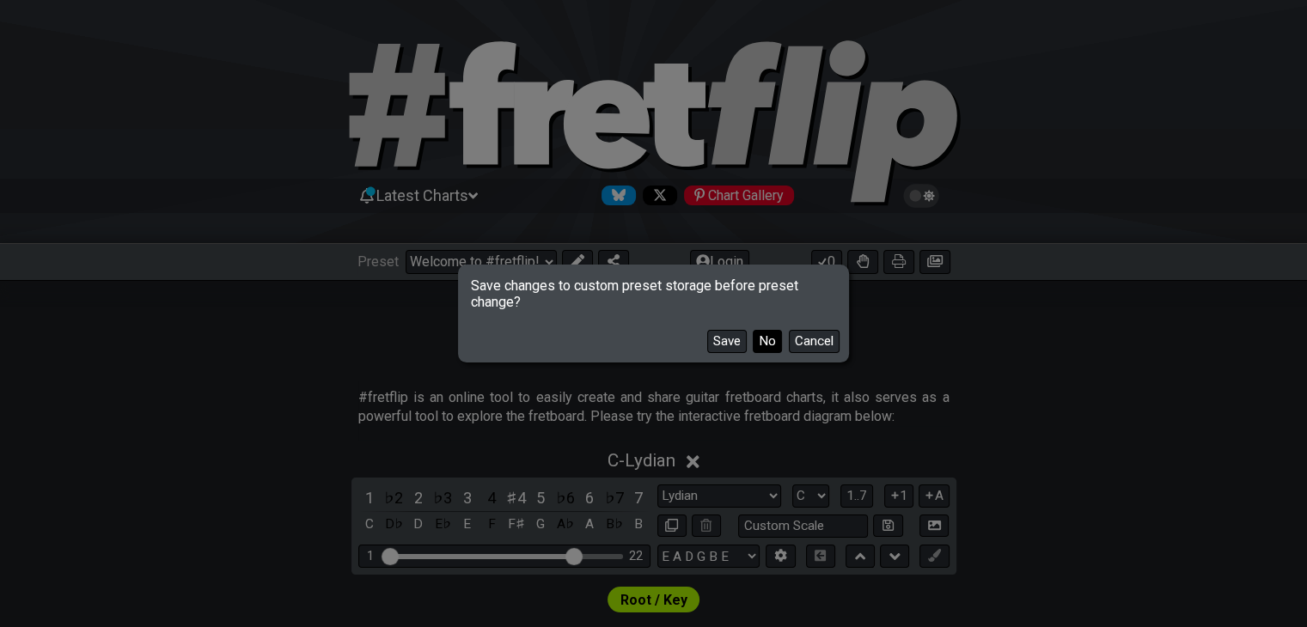
click at [763, 346] on button "No" at bounding box center [767, 341] width 29 height 23
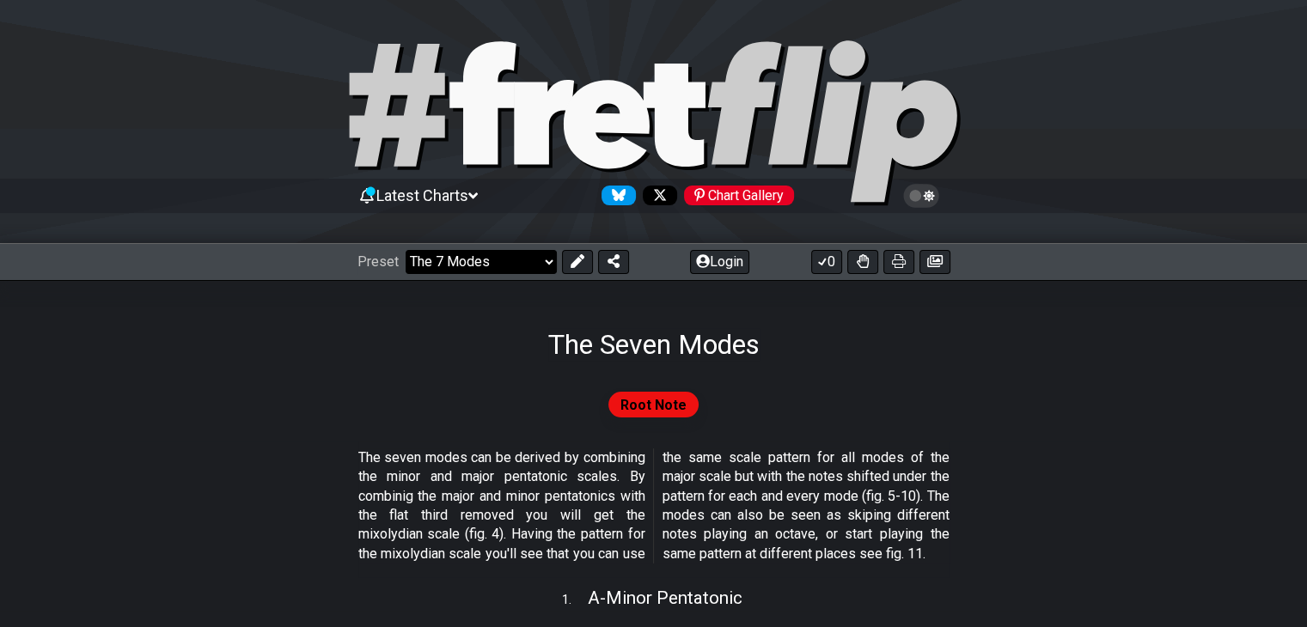
click at [529, 262] on select "Welcome to #fretflip! Initial Preset Custom Preset Minor Pentatonic Major Penta…" at bounding box center [481, 262] width 151 height 24
click at [406, 250] on select "Welcome to #fretflip! Initial Preset Custom Preset Minor Pentatonic Major Penta…" at bounding box center [481, 262] width 151 height 24
select select "/guitar-scales"
select select "C"
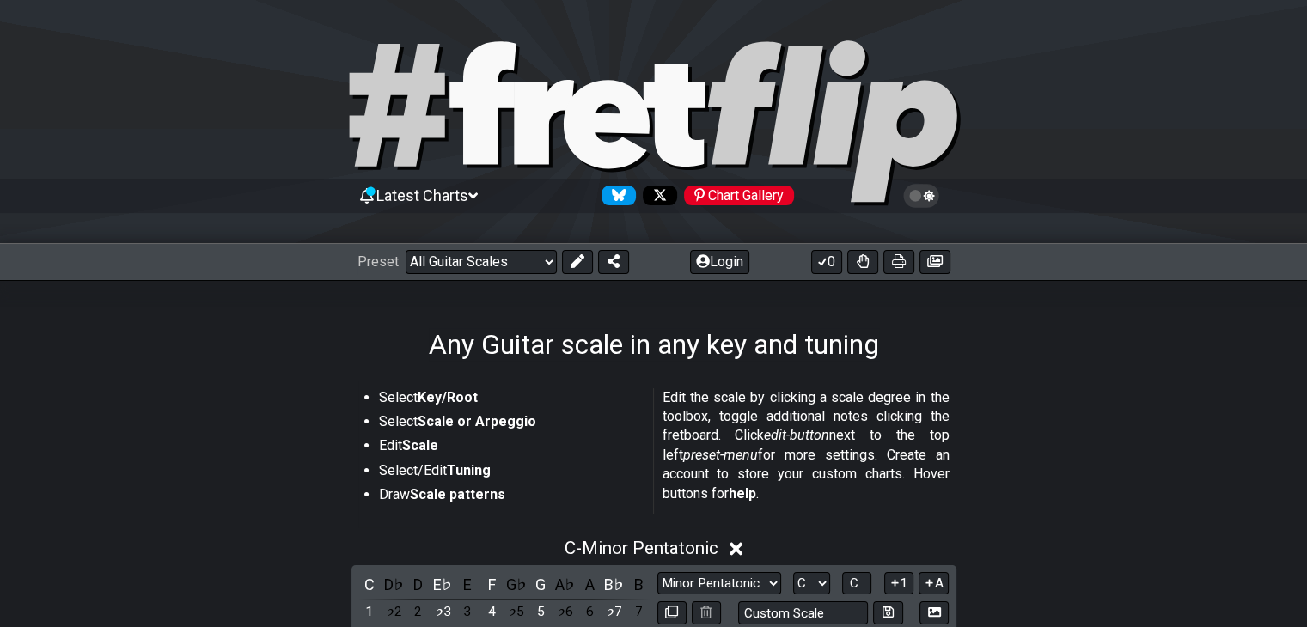
select select "/3nps-caged-shapes"
select select "A"
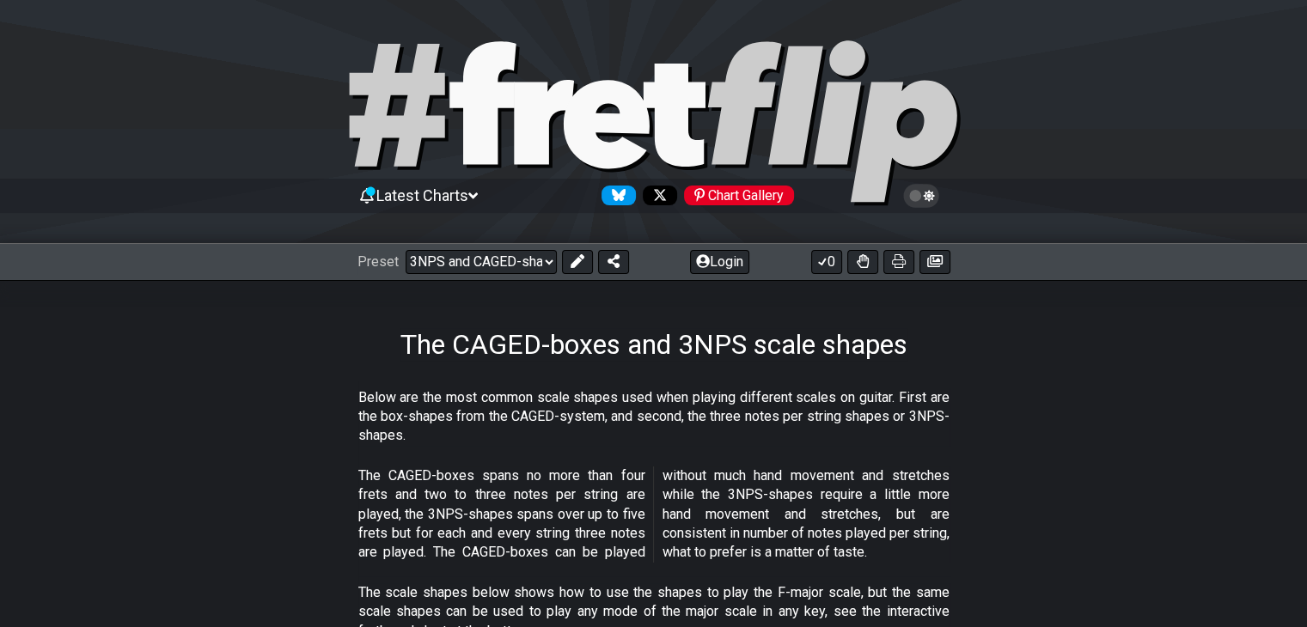
select select "/guitar-scales"
select select "C"
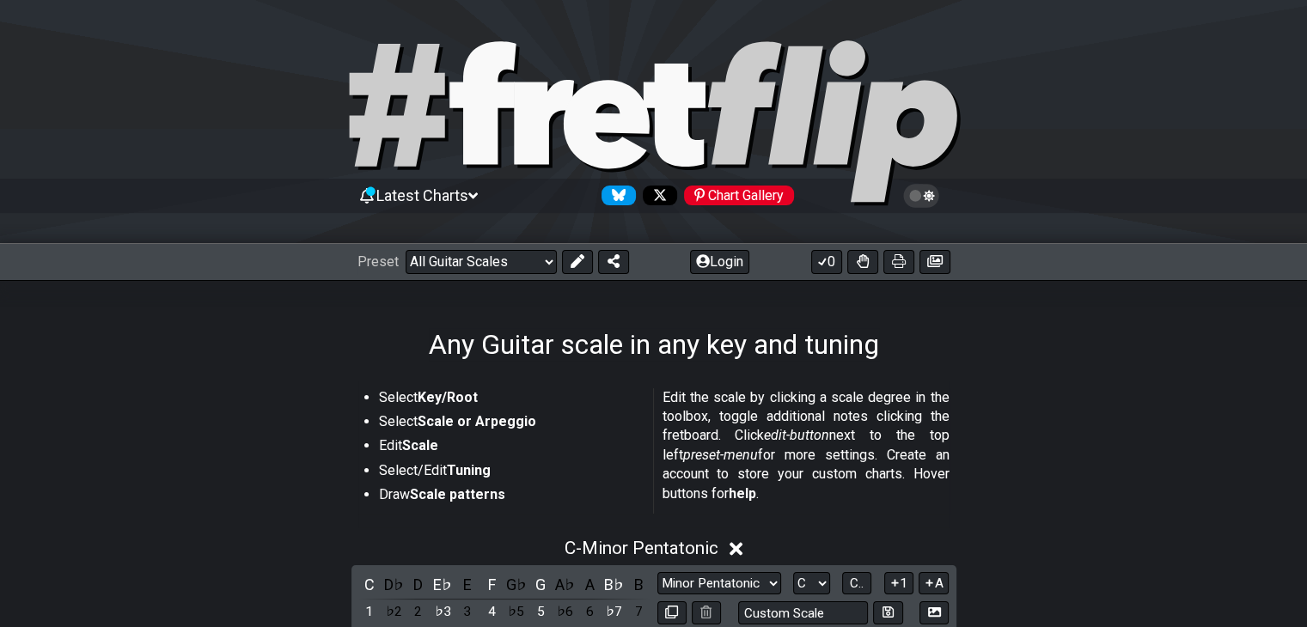
click at [924, 449] on p "Edit the scale by clicking a scale degree in the toolbox, toggle additional not…" at bounding box center [806, 445] width 287 height 115
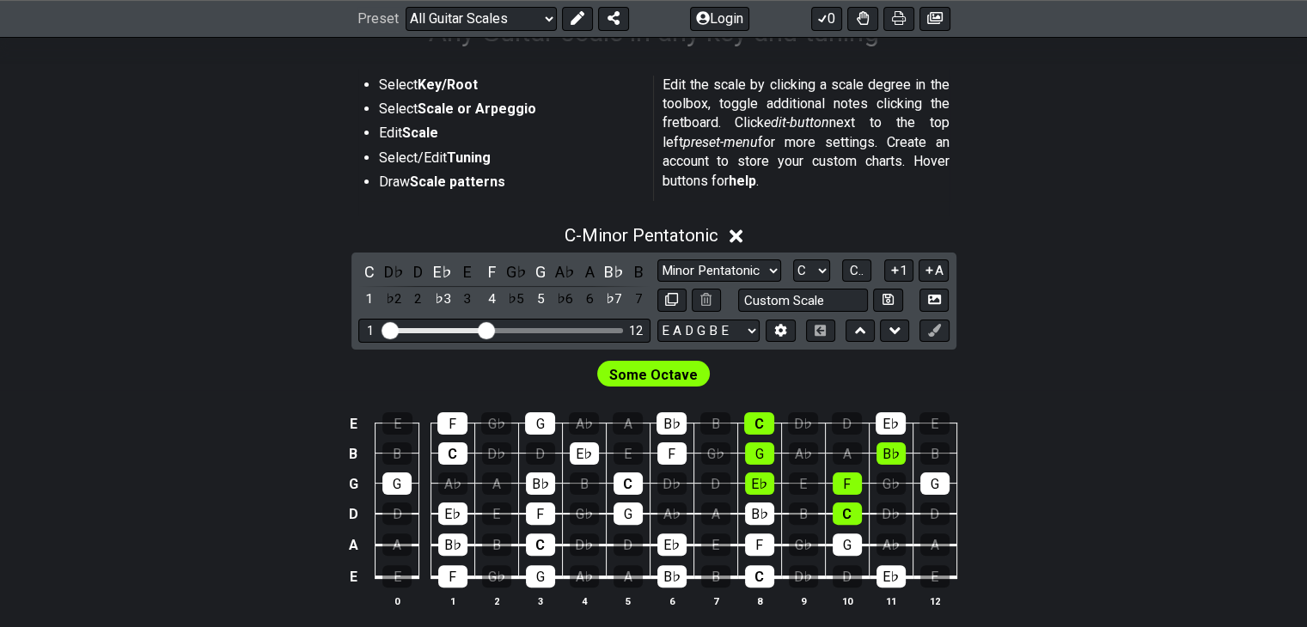
scroll to position [378, 0]
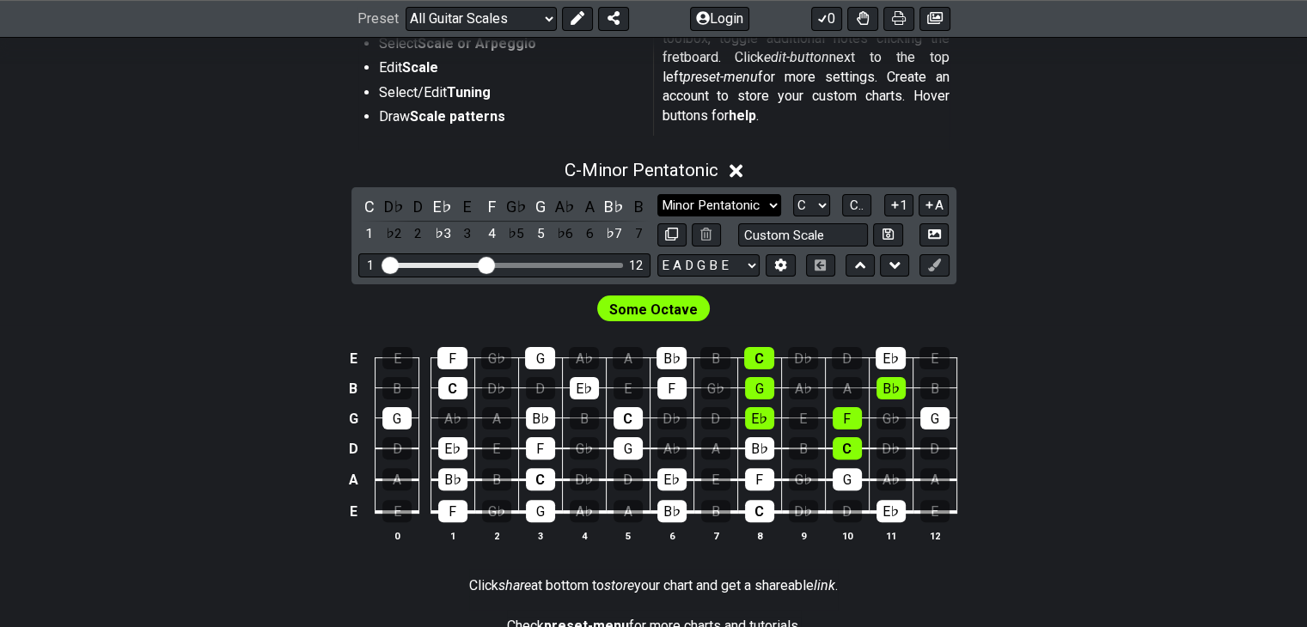
click at [743, 209] on select "Minor Pentatonic Root Minor Pentatonic Major Pentatonic Minor Blues Major Blues…" at bounding box center [720, 205] width 124 height 23
select select "Melodic Minor"
click at [658, 194] on select "Minor Pentatonic Root Minor Pentatonic Major Pentatonic Minor Blues Major Blues…" at bounding box center [720, 205] width 124 height 23
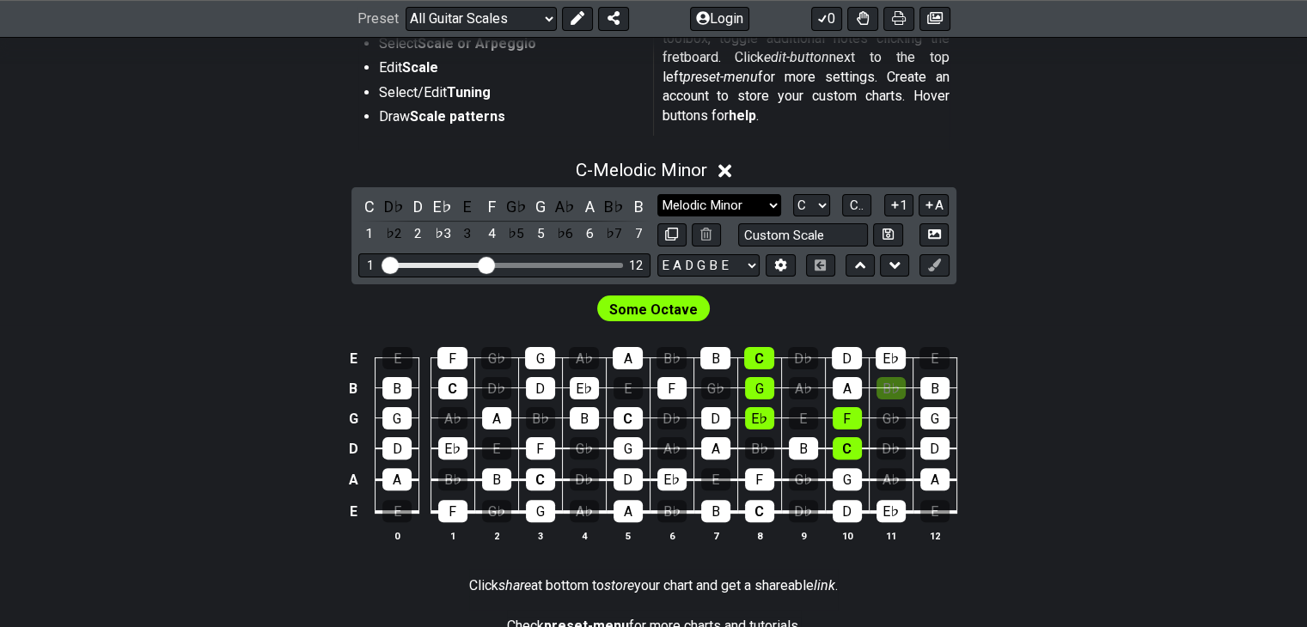
click at [730, 207] on select "Minor Pentatonic Root Minor Pentatonic Major Pentatonic Minor Blues Major Blues…" at bounding box center [720, 205] width 124 height 23
click at [992, 258] on div "C - Melodic Minor C D♭ D E♭ E F G♭ G A♭ A B♭ B 1 ♭2 2 ♭3 3 4 ♭5 5 ♭6 6 ♭7 7 Min…" at bounding box center [653, 359] width 1307 height 418
click at [732, 200] on select "Minor Pentatonic Root Minor Pentatonic Major Pentatonic Minor Blues Major Blues…" at bounding box center [720, 205] width 124 height 23
click at [1063, 272] on div "C - Melodic Minor C D♭ D E♭ E F G♭ G A♭ A B♭ B 1 ♭2 2 ♭3 3 4 ♭5 5 ♭6 6 ♭7 7 Min…" at bounding box center [653, 359] width 1307 height 418
click at [234, 245] on div "C - Melodic Minor C D♭ D E♭ E F G♭ G A♭ A B♭ B 1 ♭2 2 ♭3 3 4 ♭5 5 ♭6 6 ♭7 7 Min…" at bounding box center [653, 359] width 1307 height 418
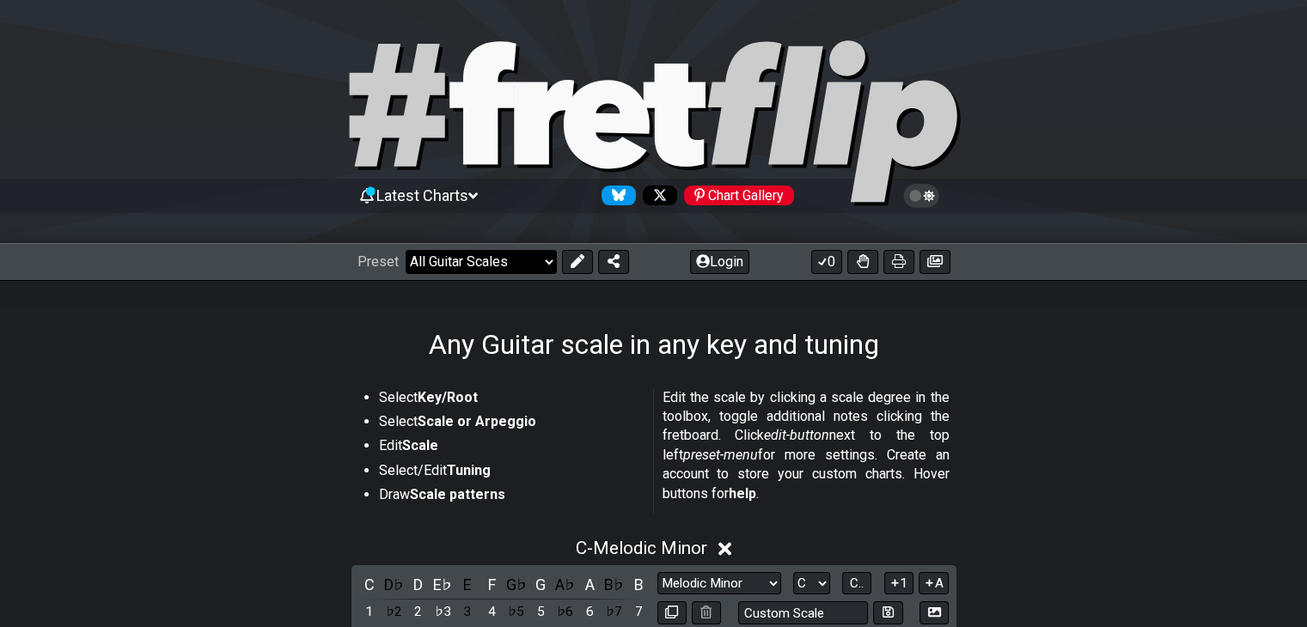
click at [412, 256] on select "Welcome to #fretflip! Initial Preset Custom Preset Minor Pentatonic Major Penta…" at bounding box center [481, 262] width 151 height 24
click at [406, 250] on select "Welcome to #fretflip! Initial Preset Custom Preset Minor Pentatonic Major Penta…" at bounding box center [481, 262] width 151 height 24
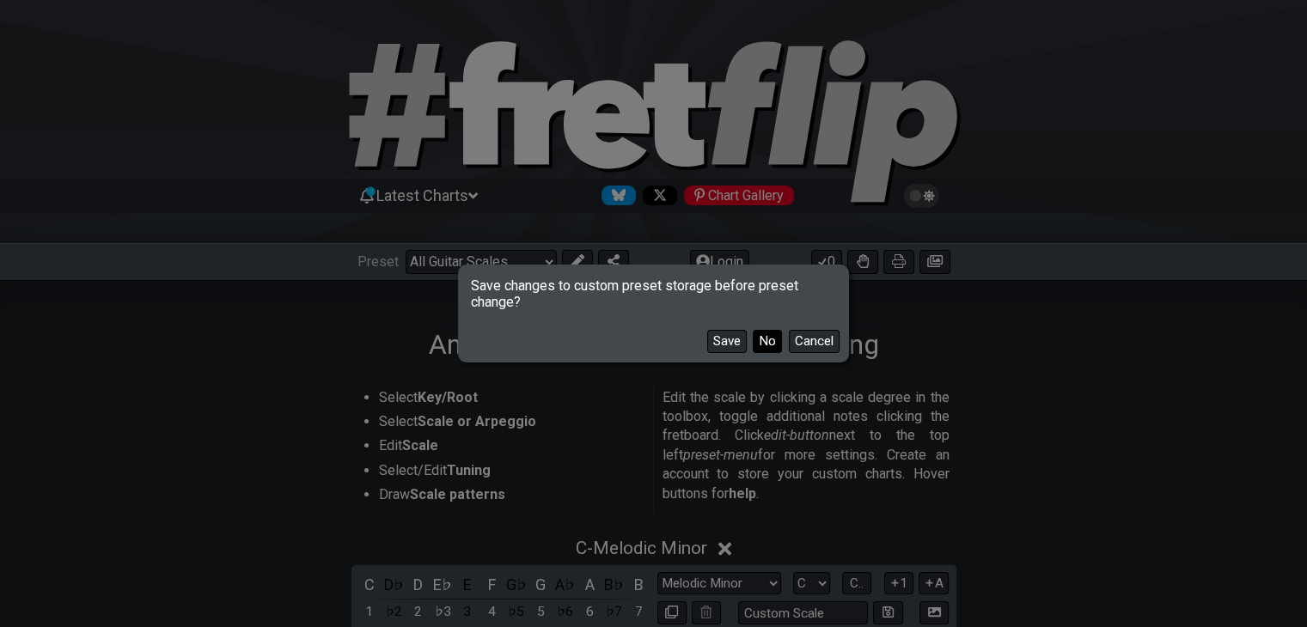
click at [759, 345] on button "No" at bounding box center [767, 341] width 29 height 23
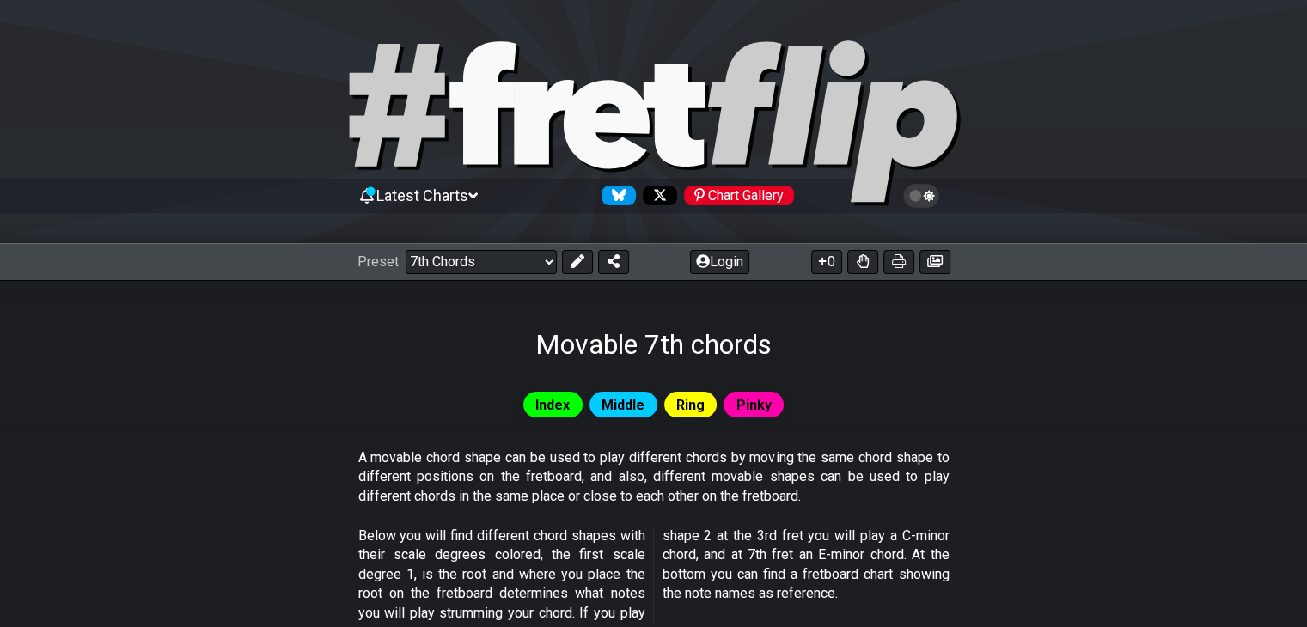
click at [511, 266] on select "Welcome to #fretflip! Initial Preset Custom Preset Minor Pentatonic Major Penta…" at bounding box center [481, 262] width 151 height 24
click at [541, 266] on select "Welcome to #fretflip! Initial Preset Custom Preset Minor Pentatonic Major Penta…" at bounding box center [481, 262] width 151 height 24
click at [406, 250] on select "Welcome to #fretflip! Initial Preset Custom Preset Minor Pentatonic Major Penta…" at bounding box center [481, 262] width 151 height 24
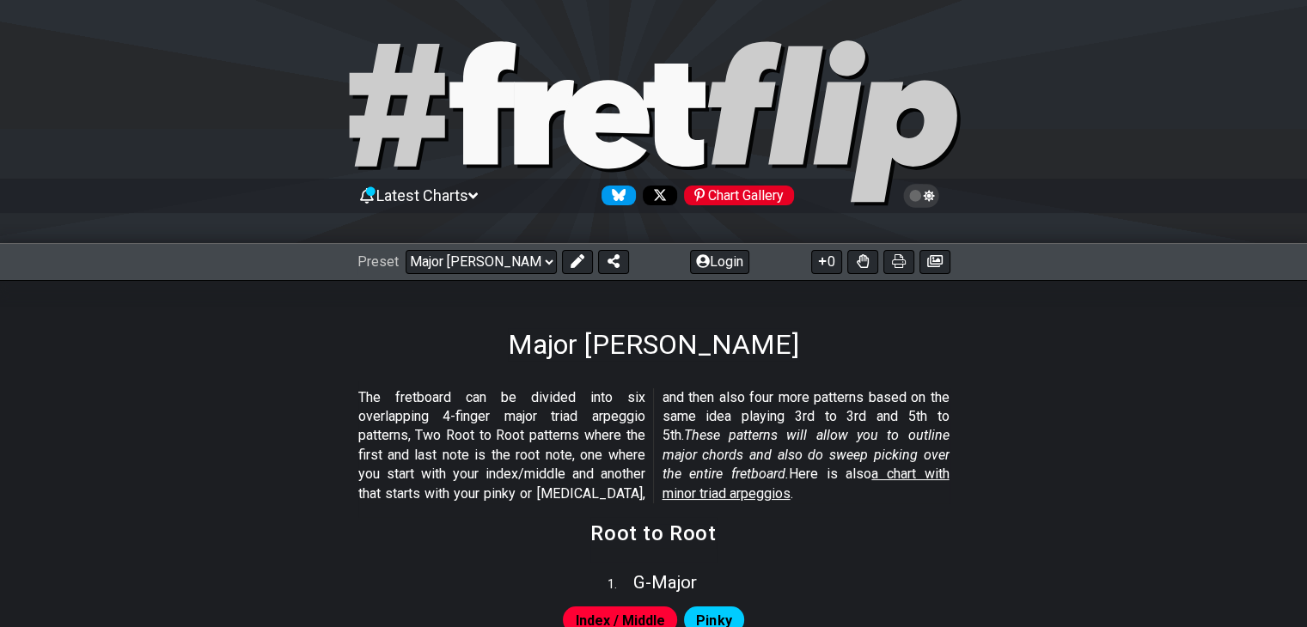
click at [405, 424] on p "The fretboard can be divided into six overlapping 4-finger major triad arpeggio…" at bounding box center [653, 445] width 591 height 115
click at [519, 262] on select "Welcome to #fretflip! Initial Preset Custom Preset Minor Pentatonic Major Penta…" at bounding box center [481, 262] width 151 height 24
click at [406, 250] on select "Welcome to #fretflip! Initial Preset Custom Preset Minor Pentatonic Major Penta…" at bounding box center [481, 262] width 151 height 24
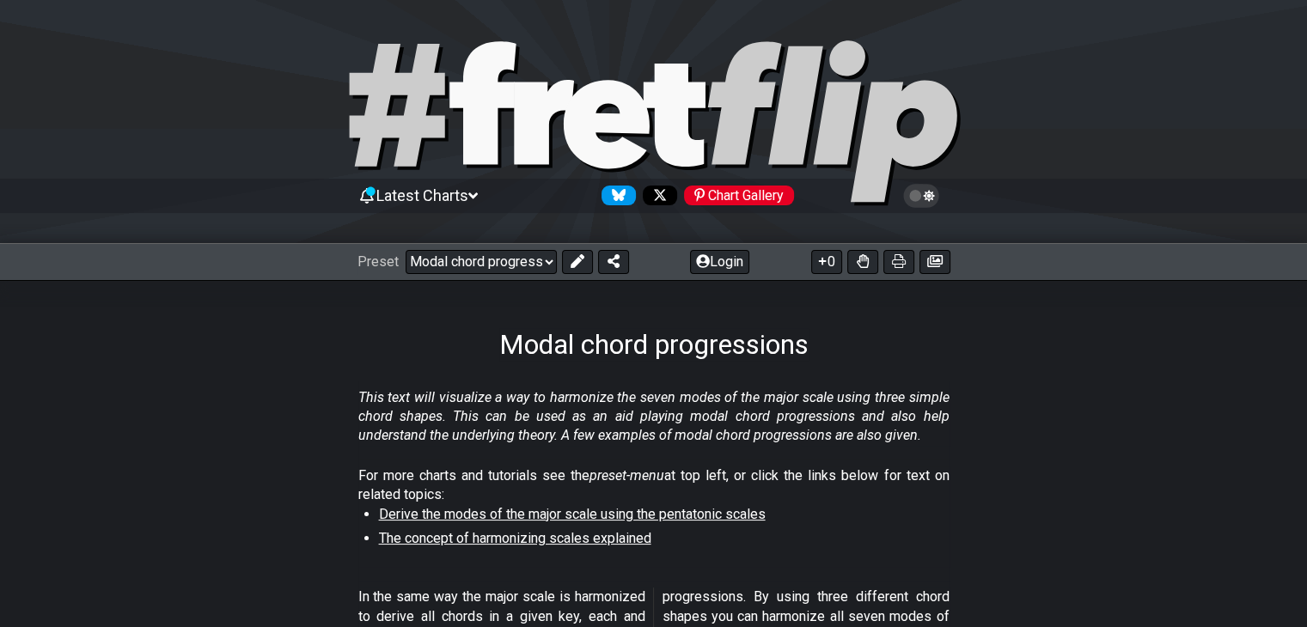
click at [294, 427] on section "This text will visualize a way to harmonize the seven modes of the major scale …" at bounding box center [653, 421] width 1307 height 78
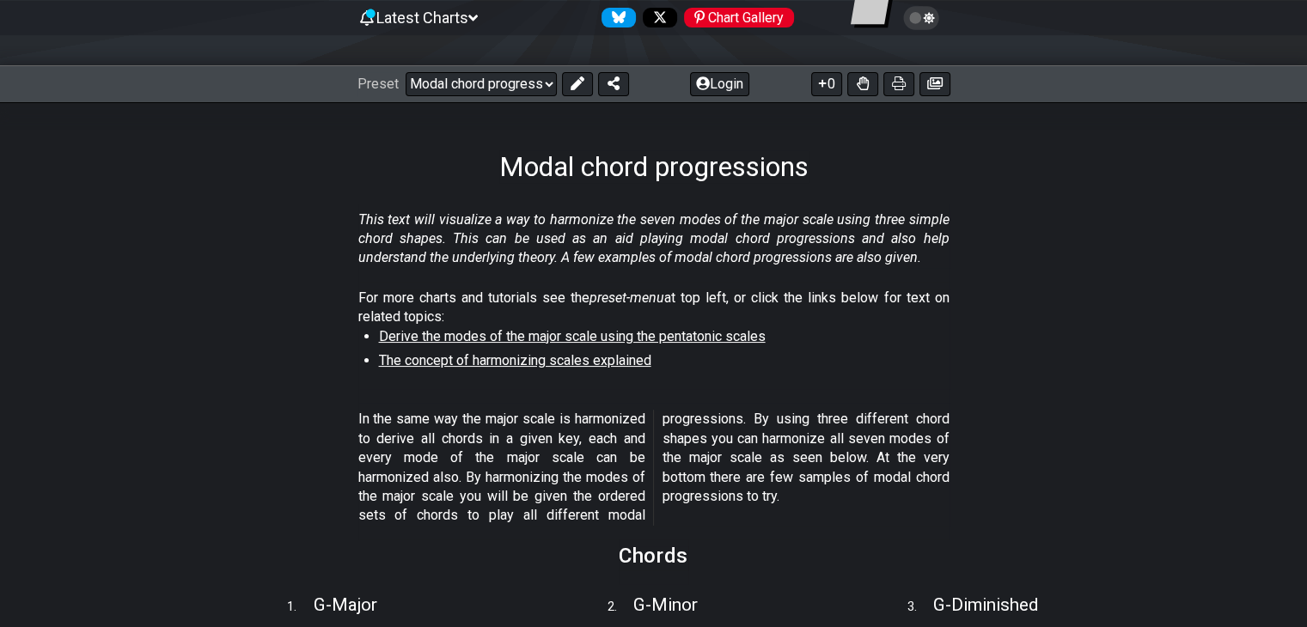
scroll to position [172, 0]
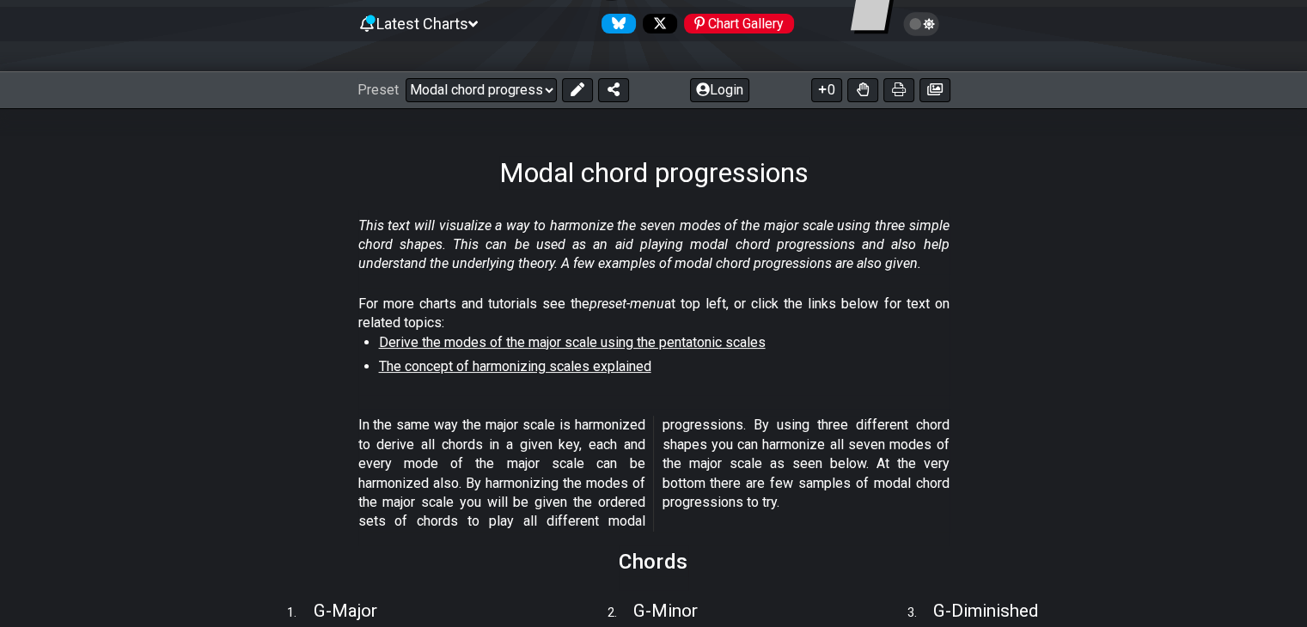
click at [294, 427] on section "In the same way the major scale is harmonized to derive all chords in a given k…" at bounding box center [653, 477] width 1307 height 136
click at [514, 97] on select "Welcome to #fretflip! Initial Preset Custom Preset Minor Pentatonic Major Penta…" at bounding box center [481, 90] width 151 height 24
click at [406, 78] on select "Welcome to #fretflip! Initial Preset Custom Preset Minor Pentatonic Major Penta…" at bounding box center [481, 90] width 151 height 24
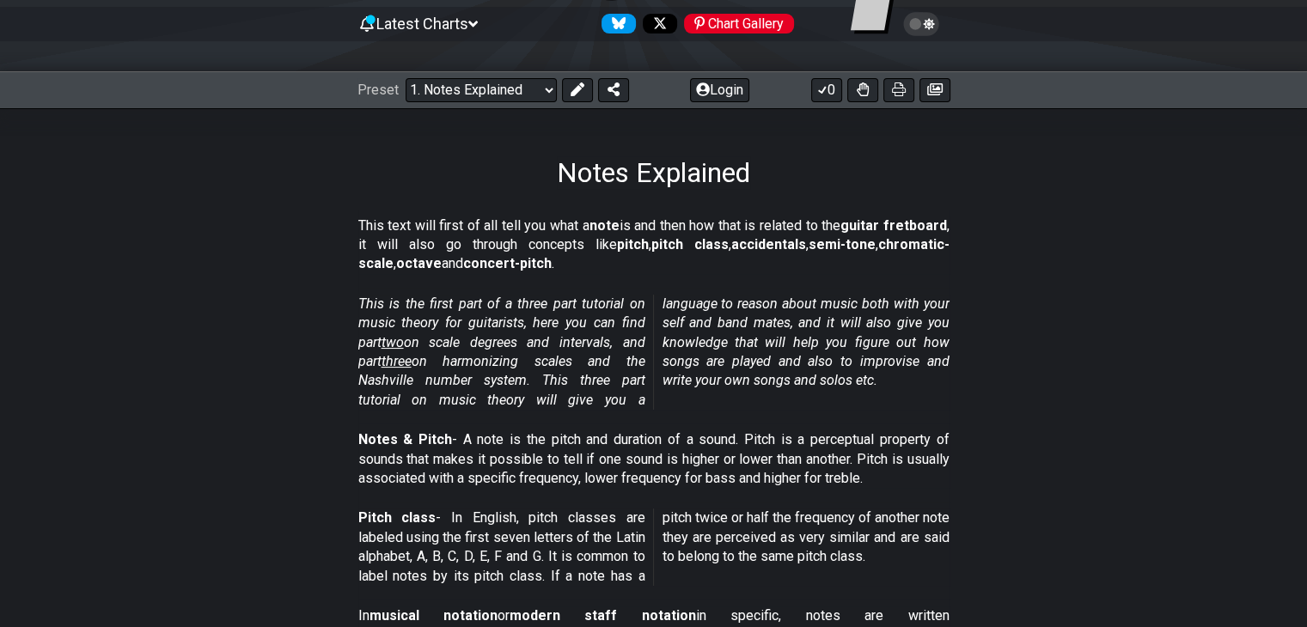
click at [312, 278] on section "This text will first of all tell you what a note is and then how that is relate…" at bounding box center [653, 249] width 1307 height 78
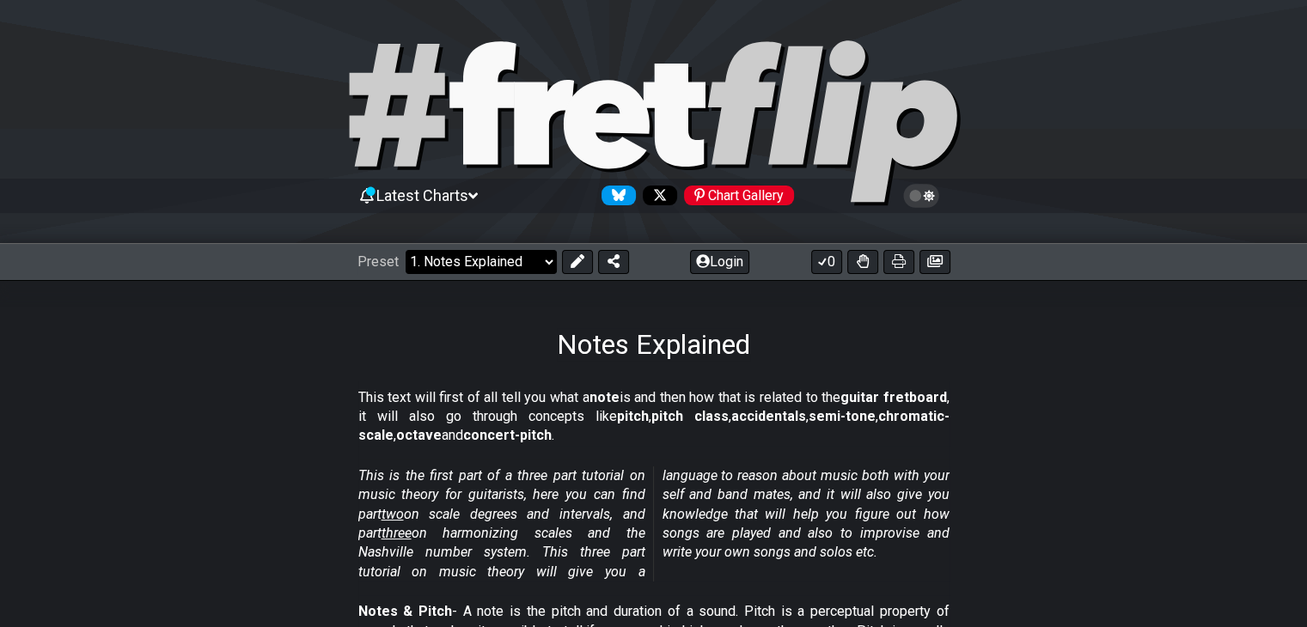
click at [506, 260] on select "Welcome to #fretflip! Initial Preset Custom Preset Minor Pentatonic Major Penta…" at bounding box center [481, 262] width 151 height 24
click at [406, 250] on select "Welcome to #fretflip! Initial Preset Custom Preset Minor Pentatonic Major Penta…" at bounding box center [481, 262] width 151 height 24
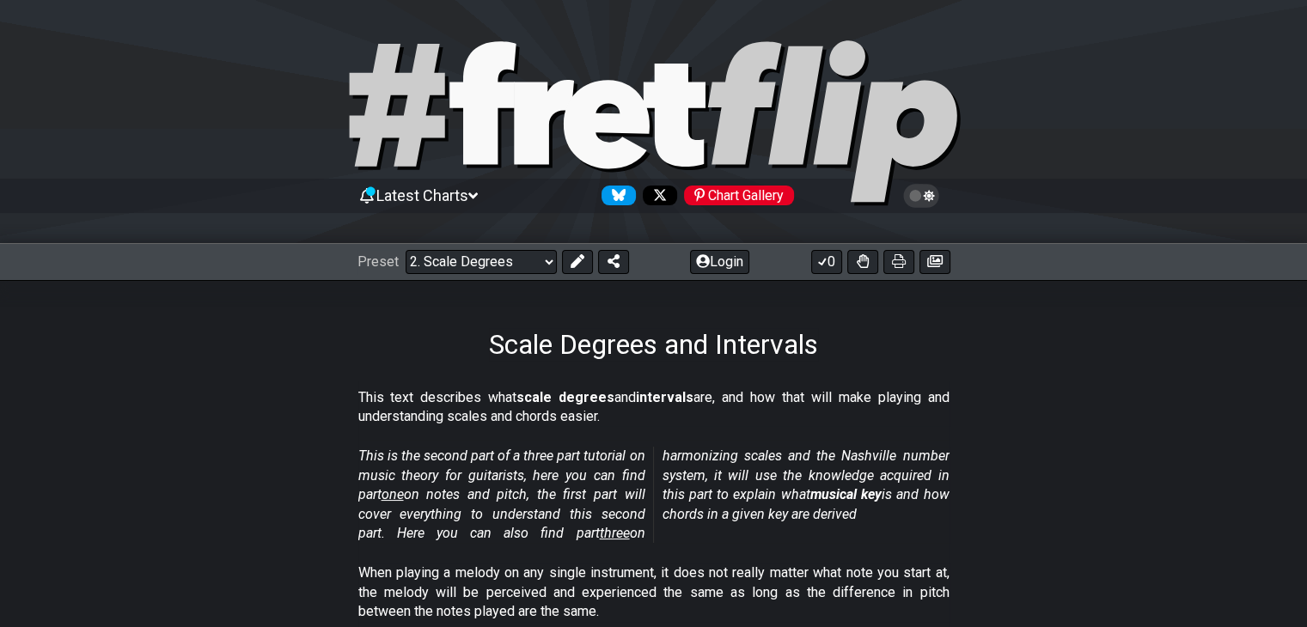
click at [301, 417] on section "This text describes what scale degrees and intervals are, and how that will mak…" at bounding box center [653, 411] width 1307 height 59
click at [511, 259] on select "Welcome to #fretflip! Initial Preset Custom Preset Minor Pentatonic Major Penta…" at bounding box center [481, 262] width 151 height 24
click at [406, 250] on select "Welcome to #fretflip! Initial Preset Custom Preset Minor Pentatonic Major Penta…" at bounding box center [481, 262] width 151 height 24
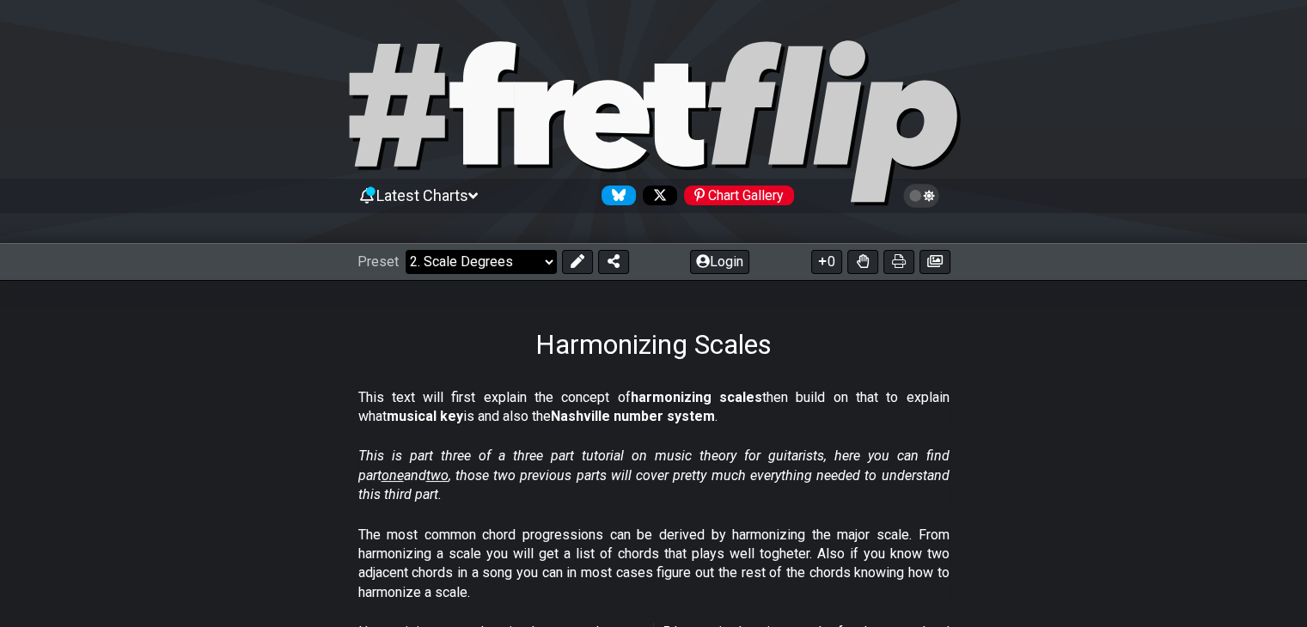
select select "/harmonizing-scales"
click at [317, 419] on section "This text will first explain the concept of harmonizing scales then build on th…" at bounding box center [653, 411] width 1307 height 59
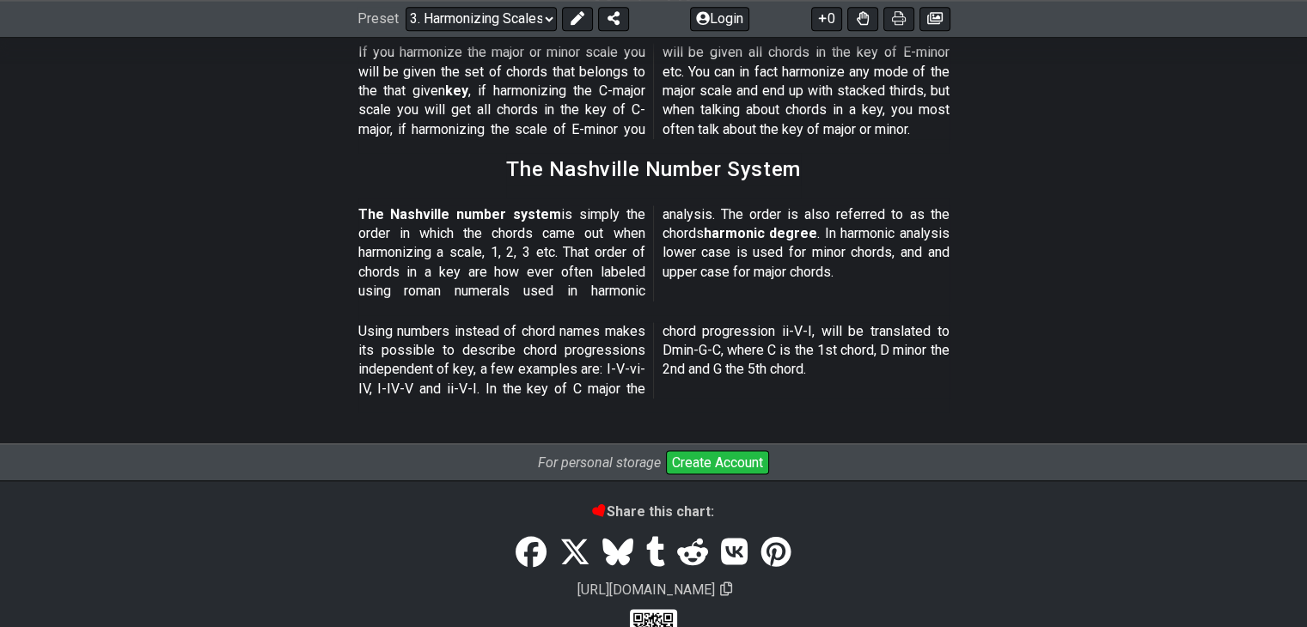
scroll to position [2148, 0]
